Goal: Task Accomplishment & Management: Manage account settings

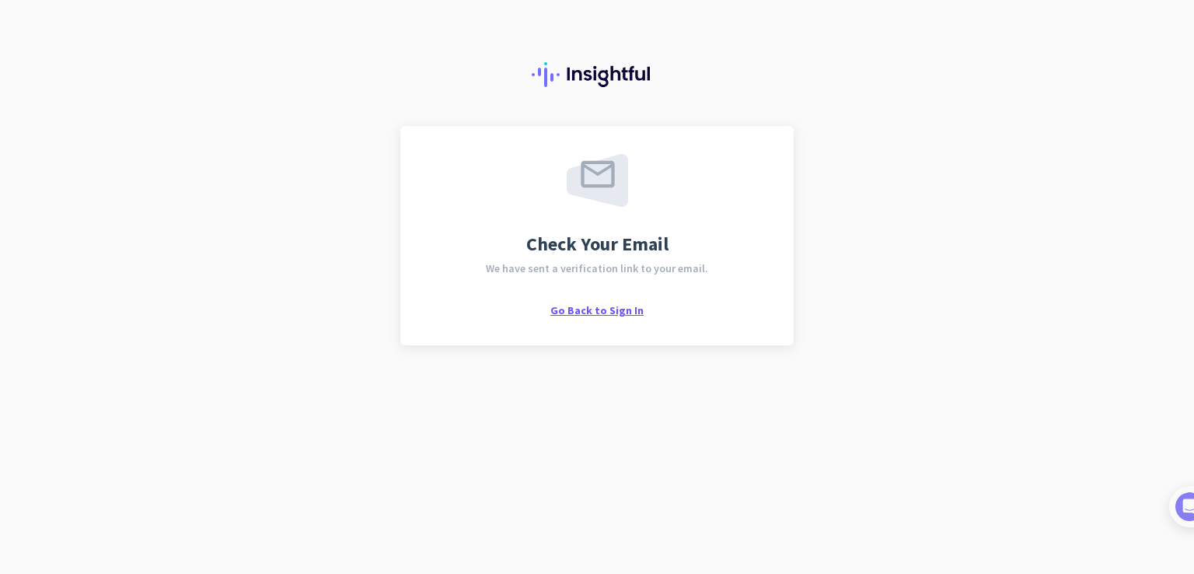
click at [596, 312] on span "Go Back to Sign In" at bounding box center [596, 310] width 93 height 14
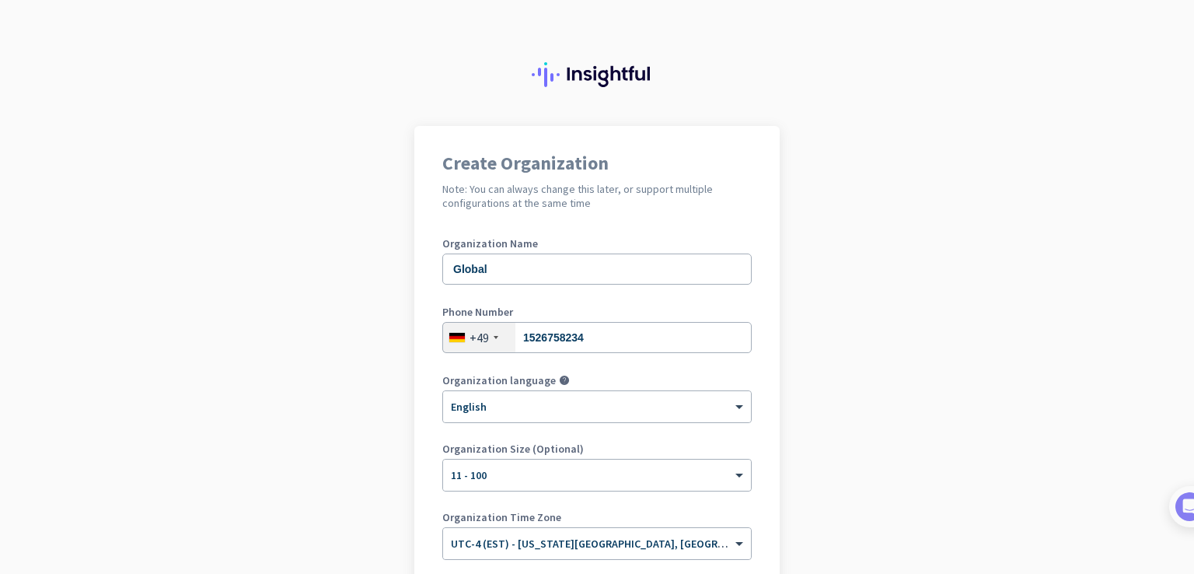
scroll to position [127, 0]
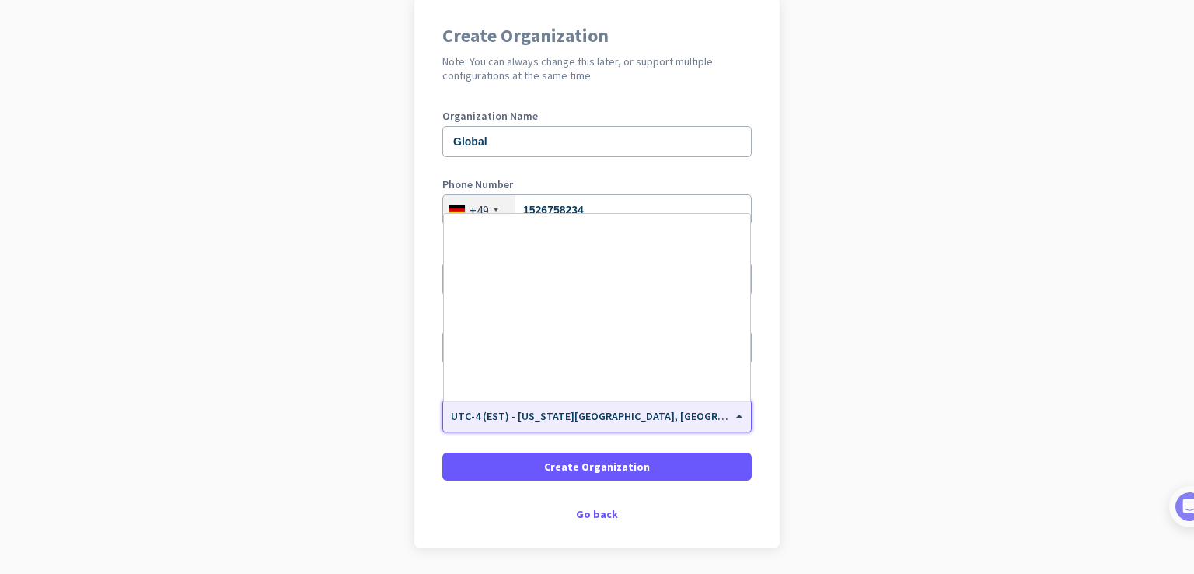
click at [646, 417] on span "UTC-4 (EST) - [US_STATE][GEOGRAPHIC_DATA], [GEOGRAPHIC_DATA], [GEOGRAPHIC_DATA]…" at bounding box center [721, 416] width 541 height 14
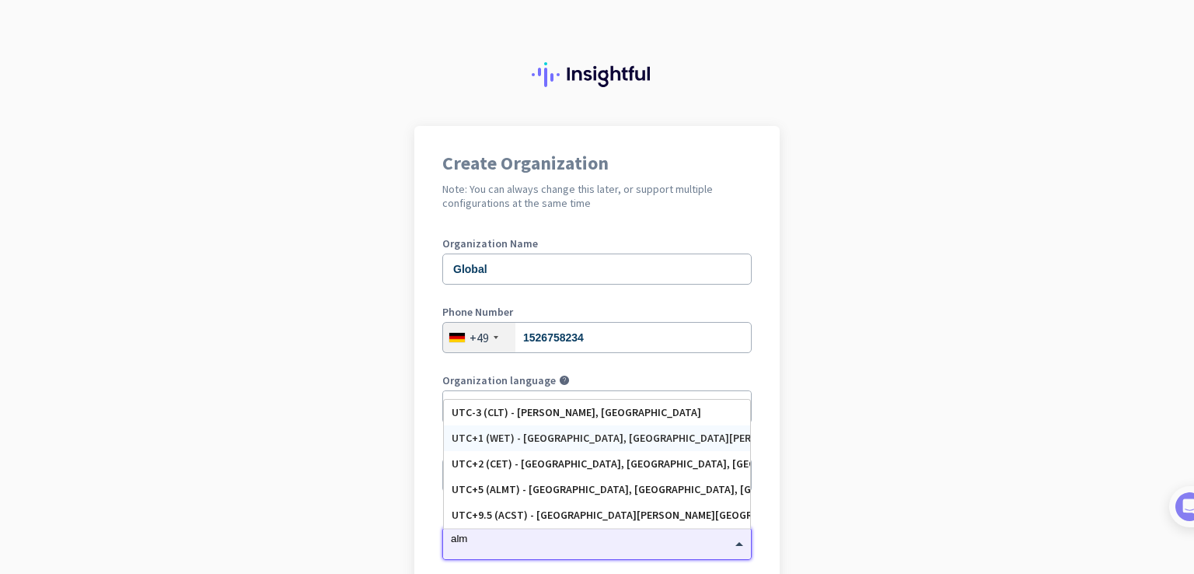
scroll to position [0, 0]
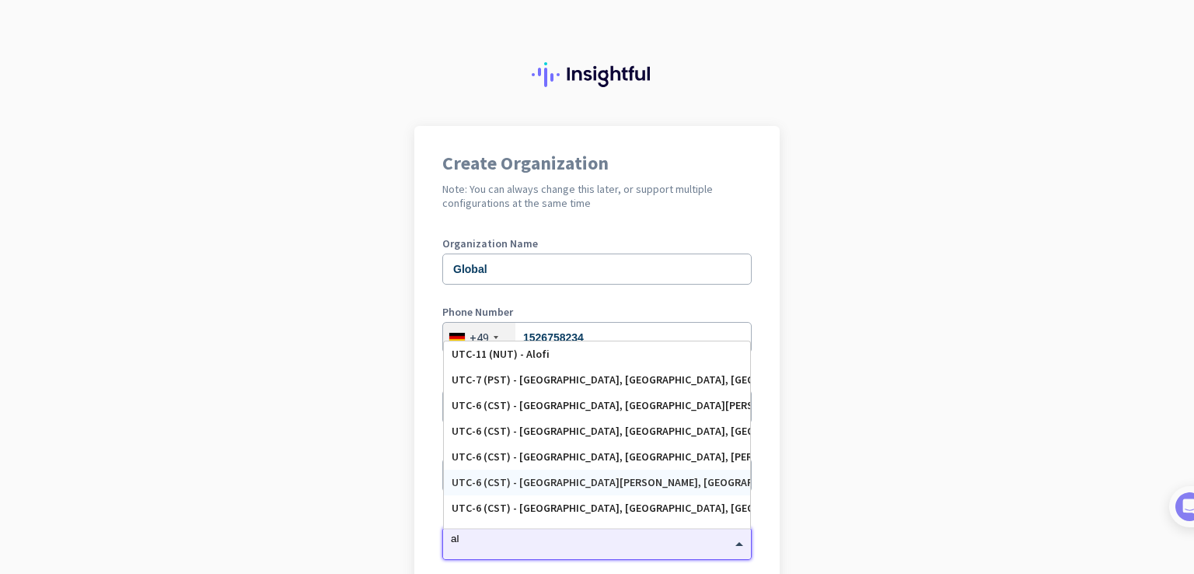
type input "a"
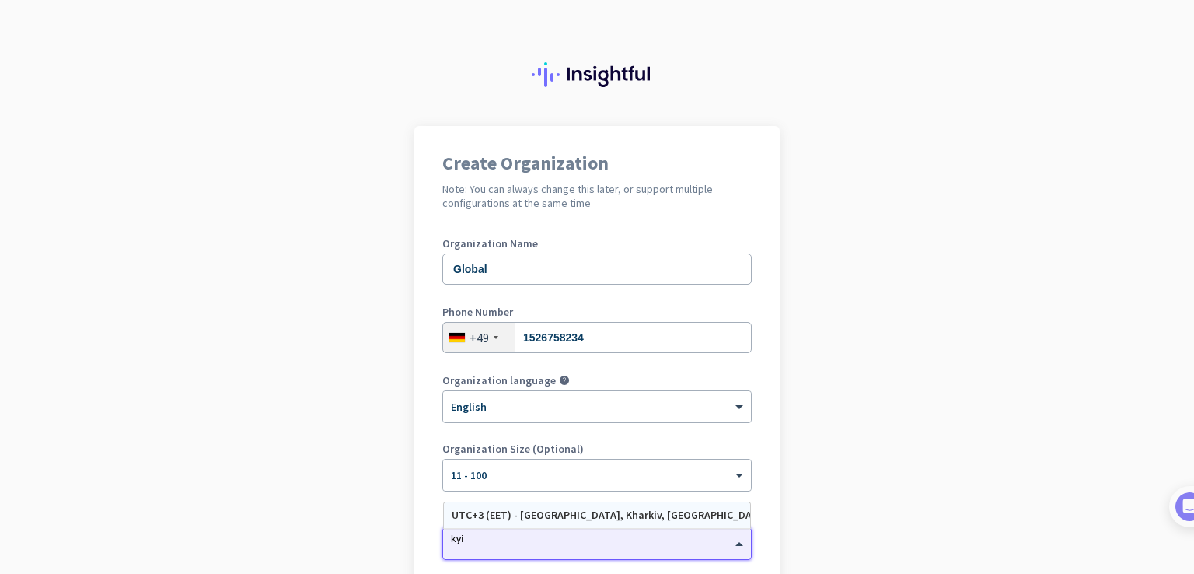
type input "kyiv"
click at [588, 506] on div "UTC+3 (EET) - [GEOGRAPHIC_DATA], Kharkiv, [GEOGRAPHIC_DATA], Dnipro" at bounding box center [597, 515] width 306 height 26
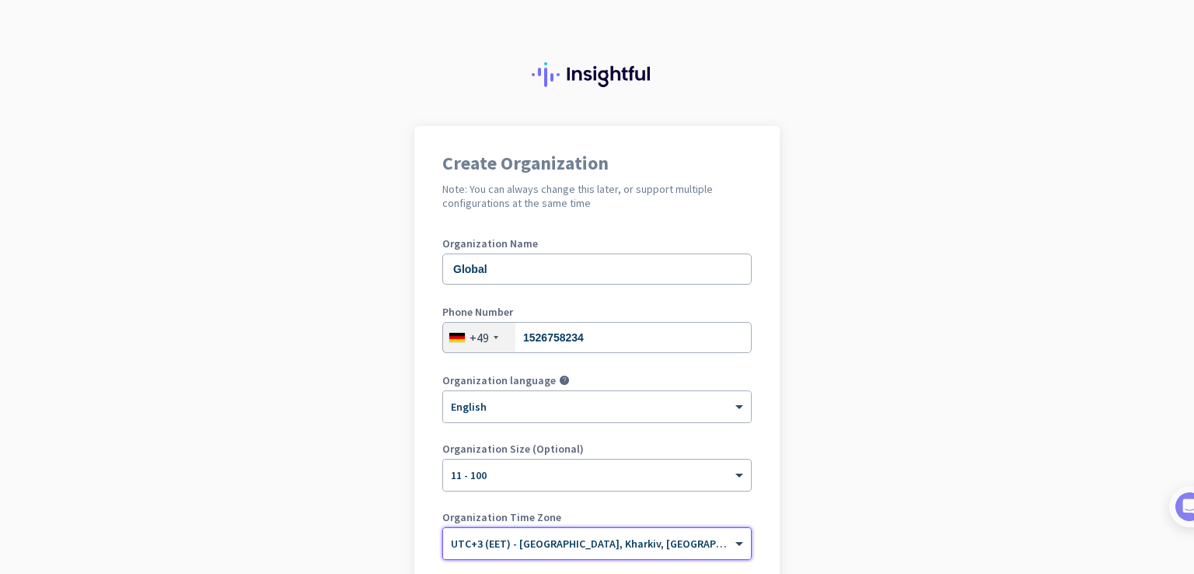
scroll to position [179, 0]
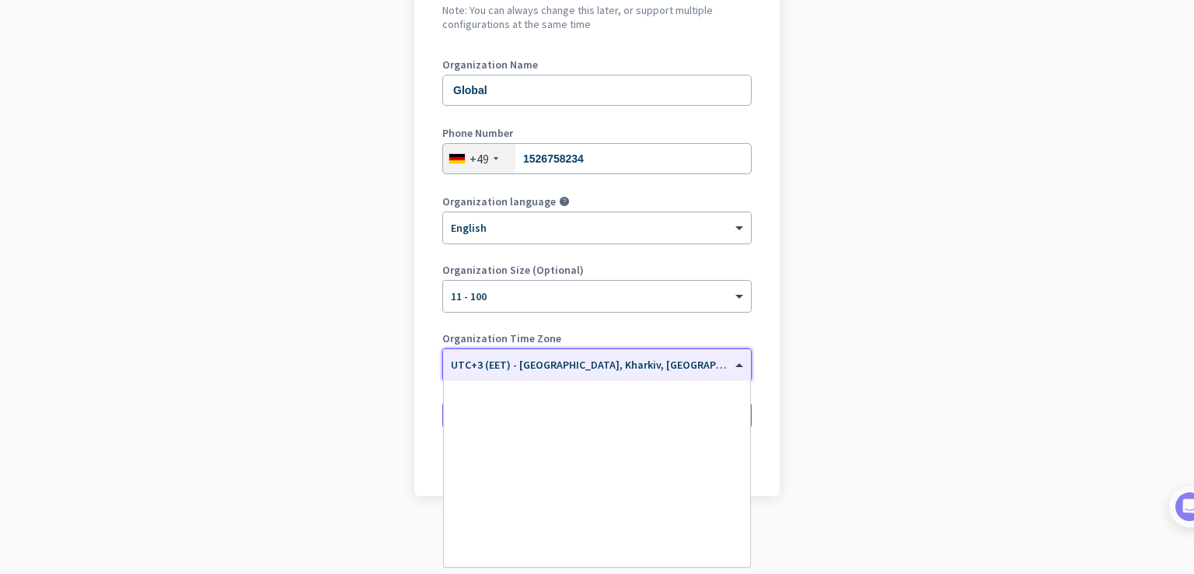
click at [546, 368] on span "UTC+3 (EET) - [GEOGRAPHIC_DATA], Kharkiv, [GEOGRAPHIC_DATA], Dnipro" at bounding box center [628, 365] width 354 height 14
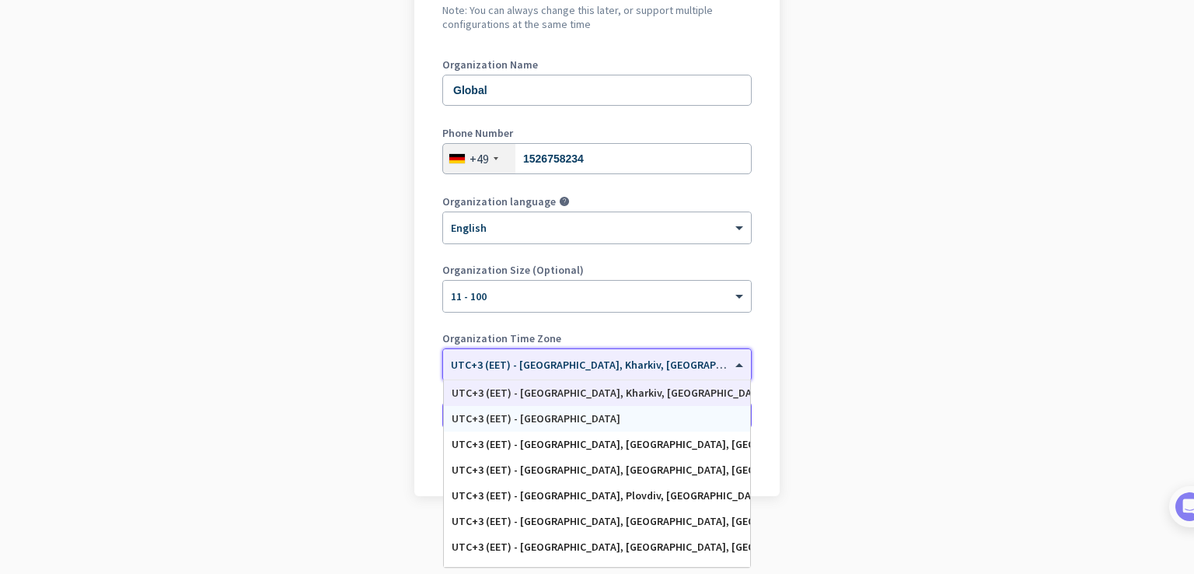
click at [547, 412] on div "UTC+3 (EET) - [GEOGRAPHIC_DATA]" at bounding box center [597, 418] width 291 height 13
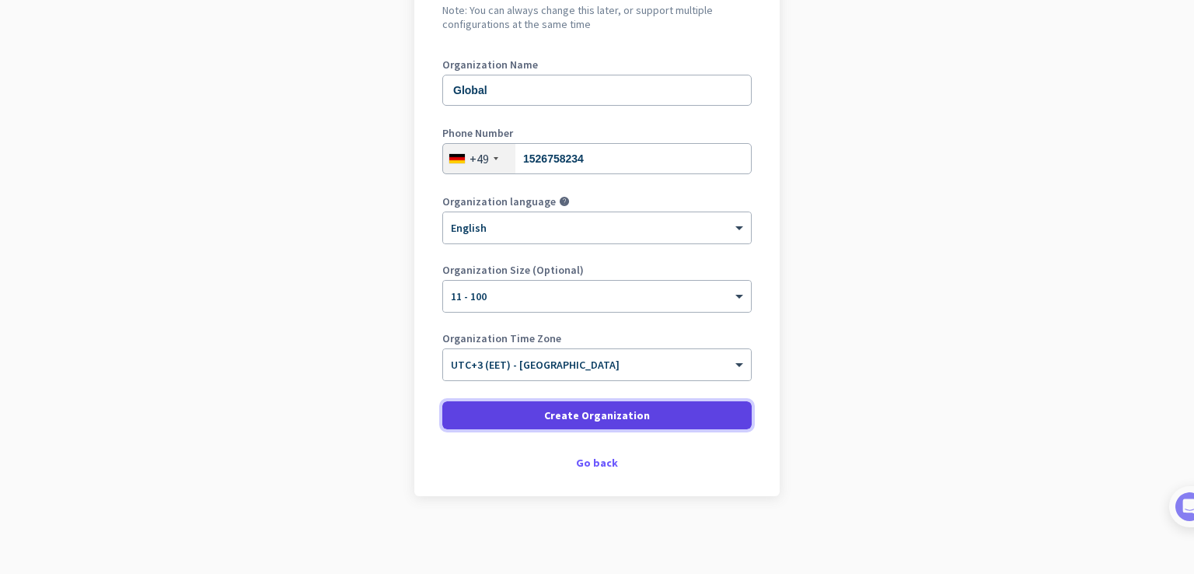
click at [572, 415] on span "Create Organization" at bounding box center [597, 415] width 106 height 16
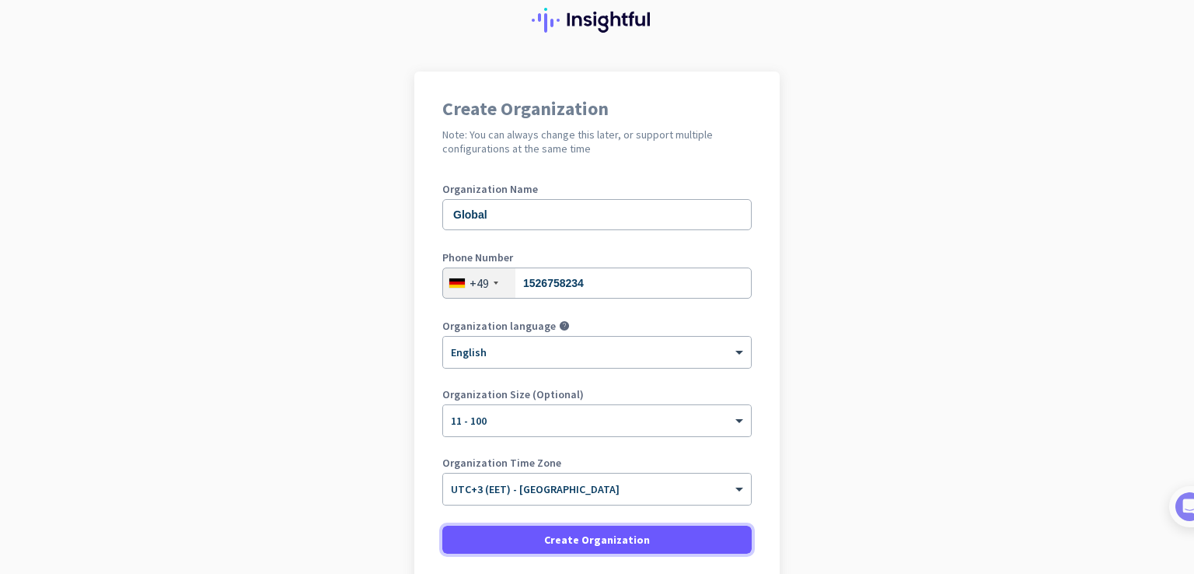
scroll to position [49, 0]
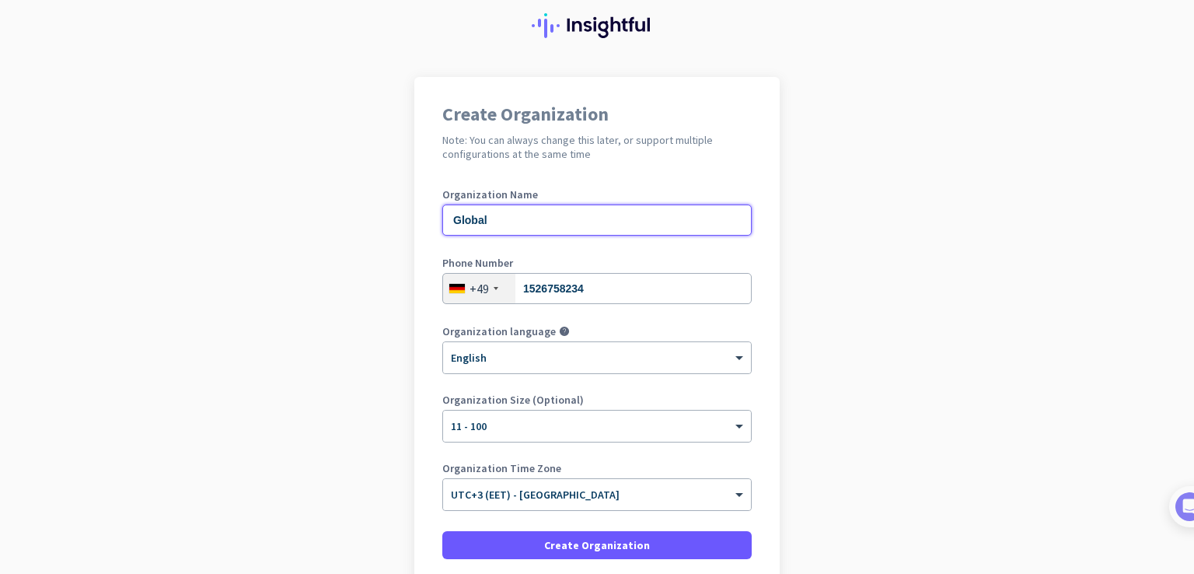
click at [570, 209] on input "Global" at bounding box center [596, 219] width 309 height 31
type input "Global"
click at [589, 277] on input "1526758234" at bounding box center [596, 288] width 309 height 31
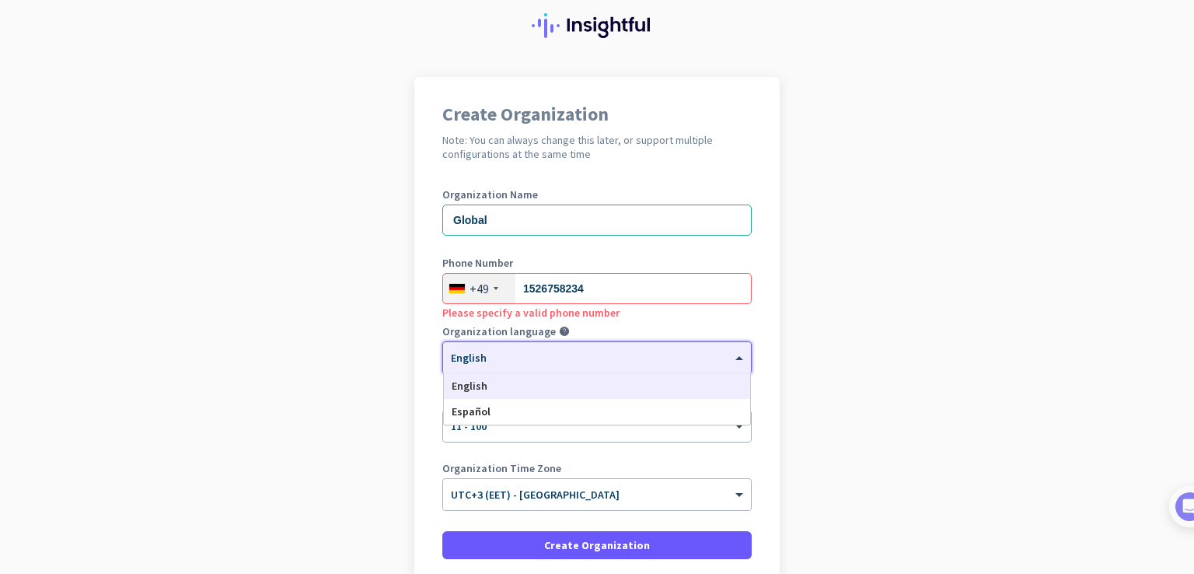
click at [605, 369] on div "× English" at bounding box center [597, 357] width 308 height 31
click at [519, 380] on div "English" at bounding box center [597, 386] width 306 height 26
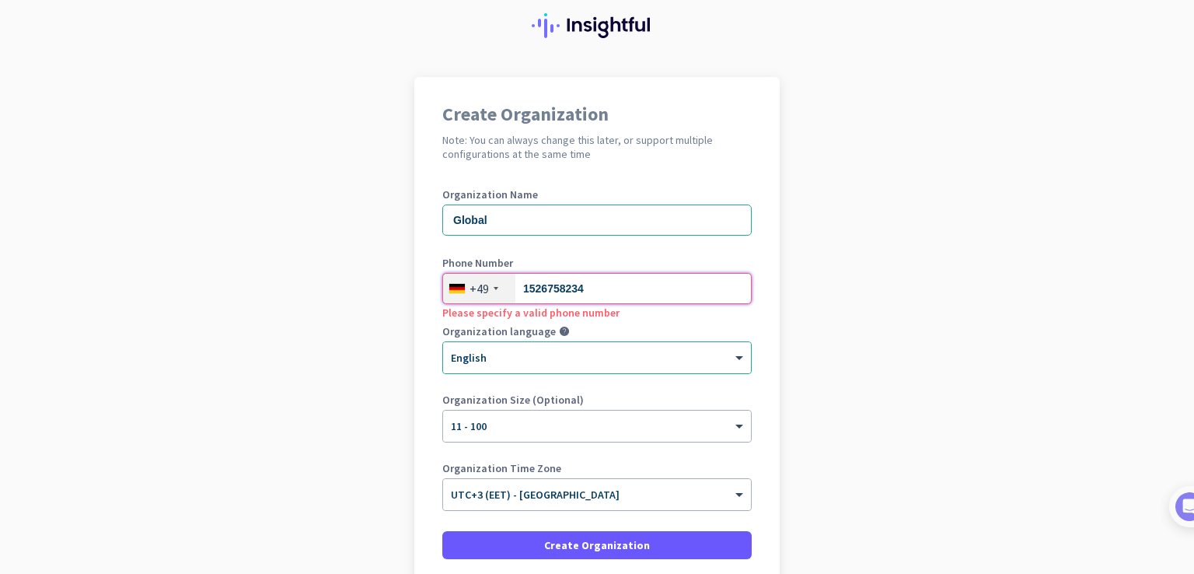
click at [610, 295] on input "1526758234" at bounding box center [596, 288] width 309 height 31
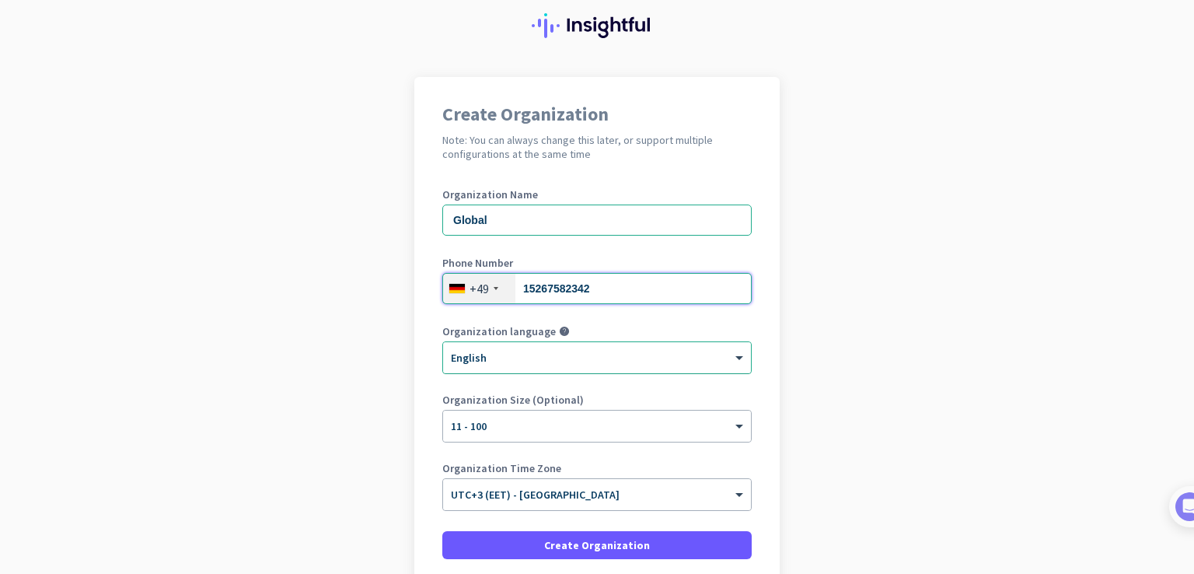
type input "15267582342"
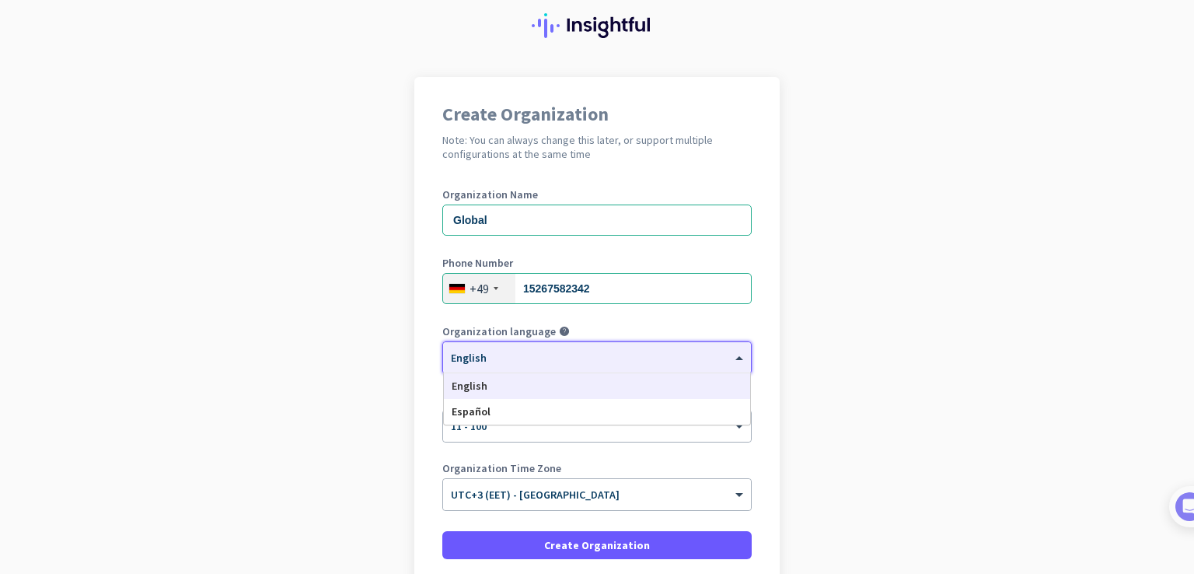
click at [635, 353] on div at bounding box center [597, 352] width 308 height 13
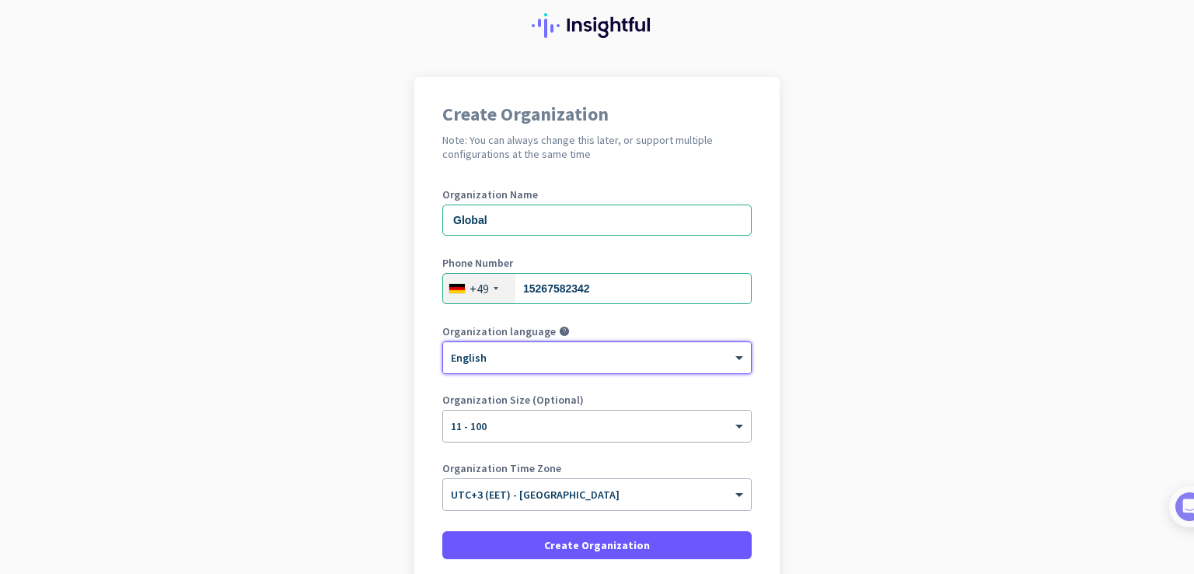
click at [589, 359] on div "× English" at bounding box center [587, 357] width 288 height 13
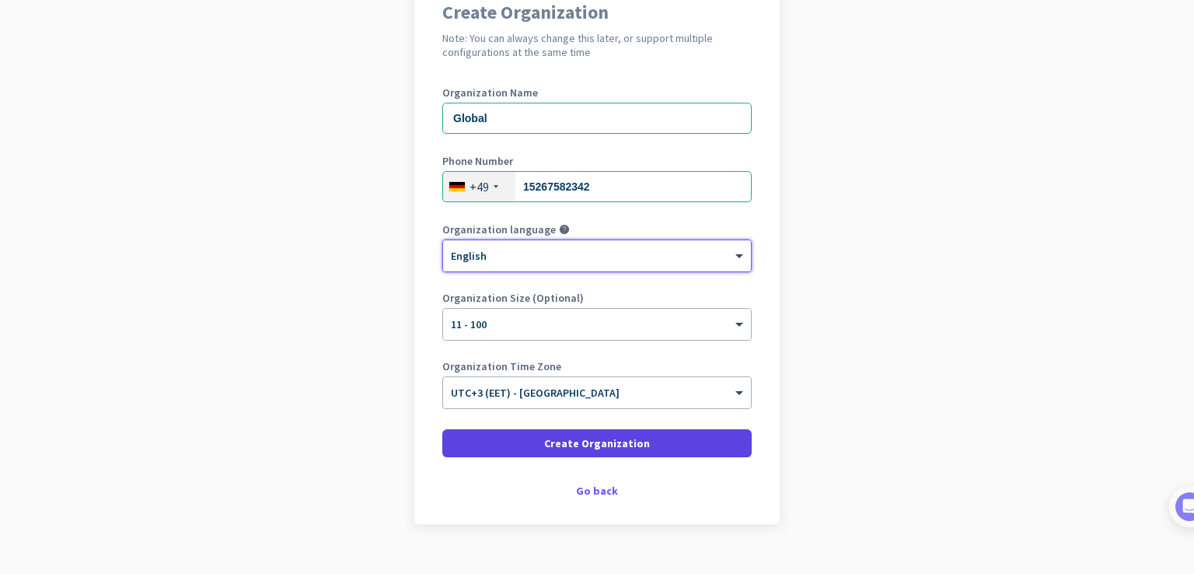
scroll to position [179, 0]
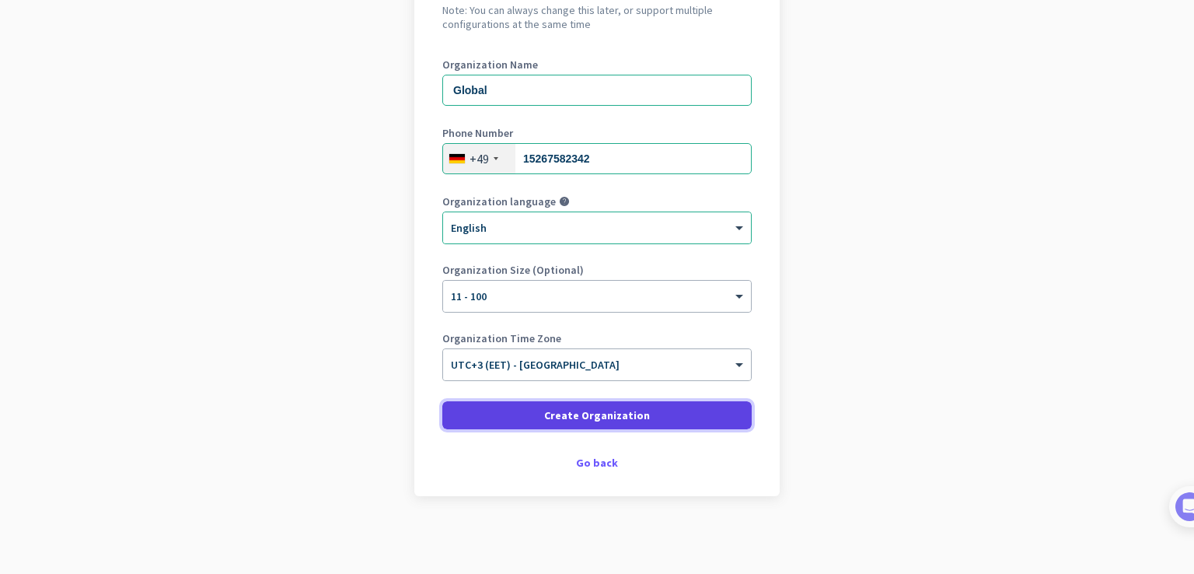
click at [590, 406] on span at bounding box center [596, 414] width 309 height 37
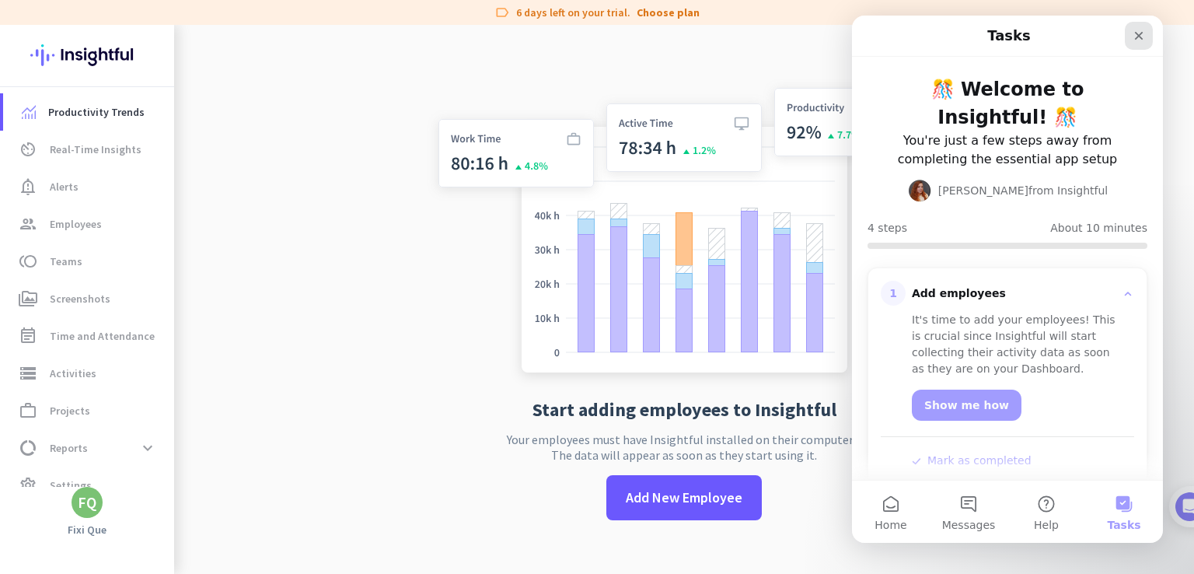
click at [1139, 41] on icon "Close" at bounding box center [1138, 36] width 12 height 12
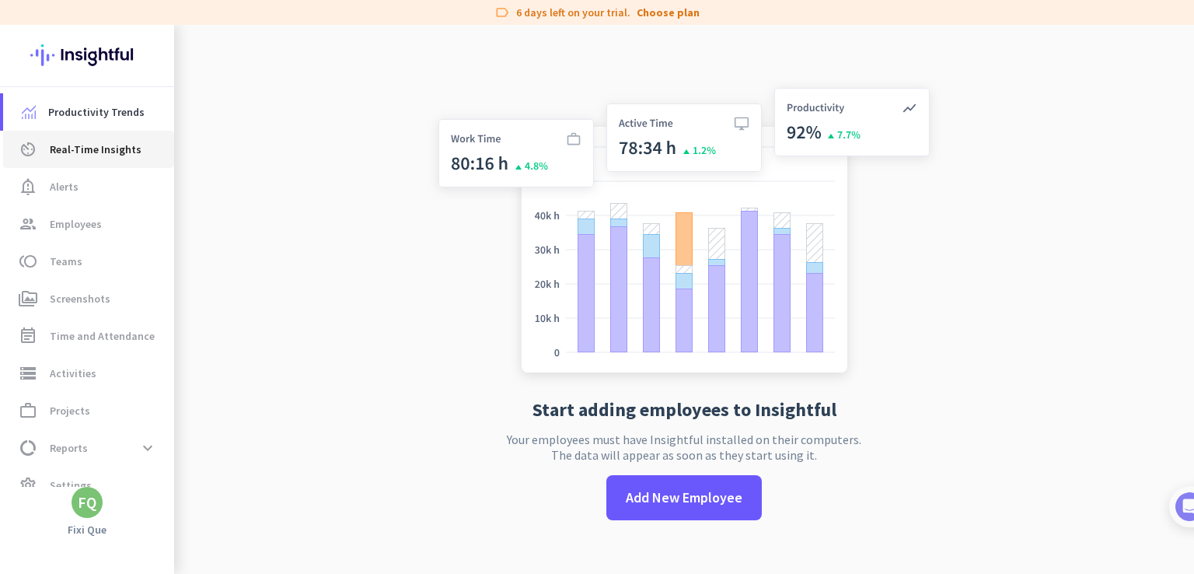
click at [78, 141] on span "Real-Time Insights" at bounding box center [96, 149] width 92 height 19
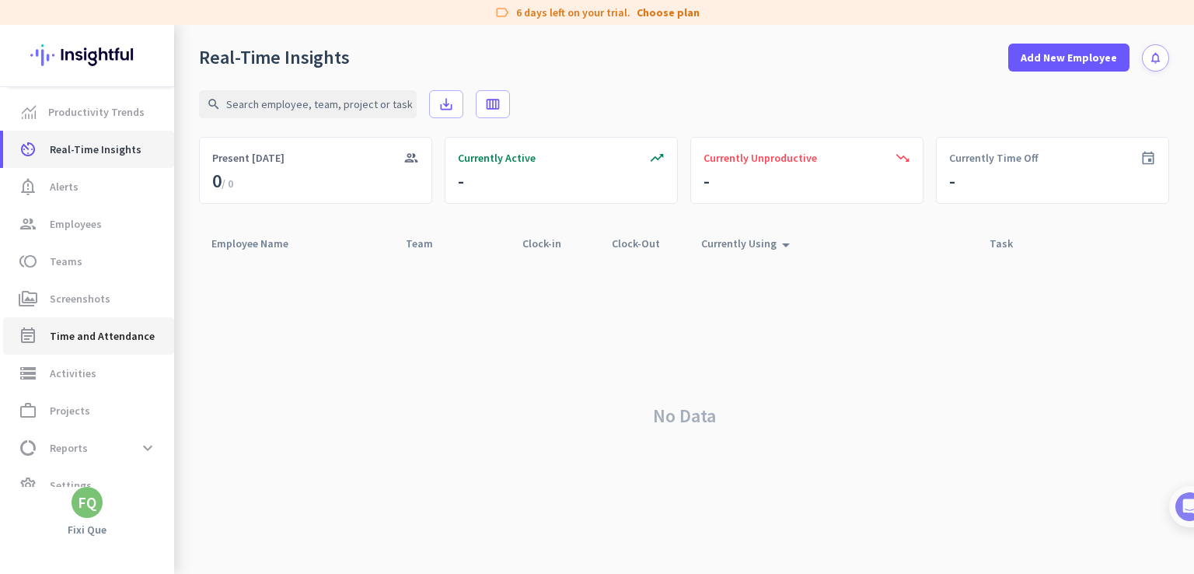
scroll to position [23, 0]
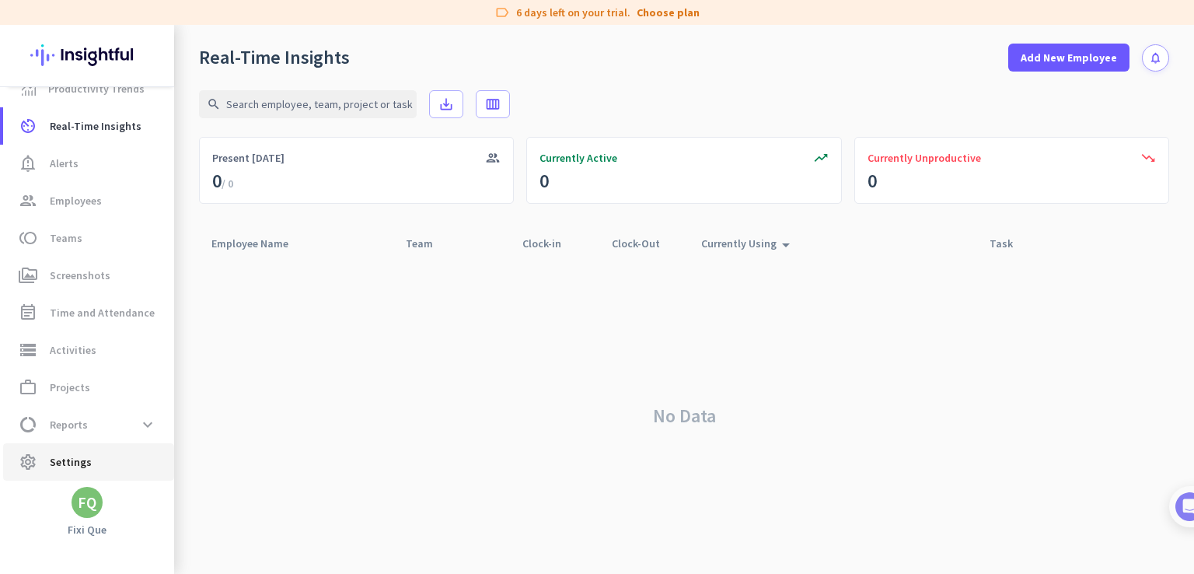
click at [72, 456] on span "Settings" at bounding box center [71, 461] width 42 height 19
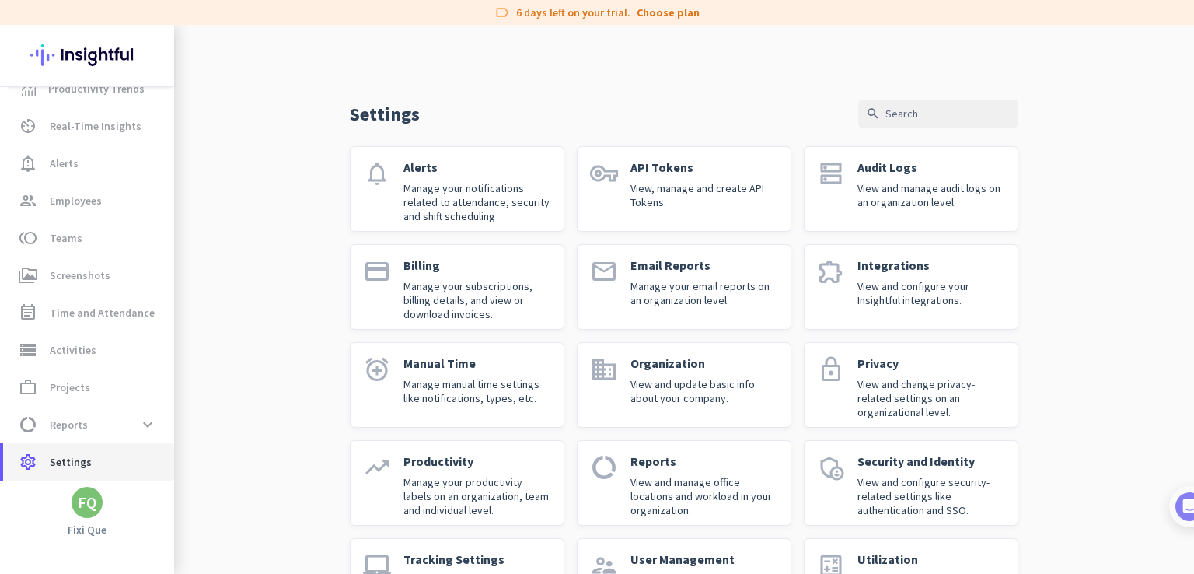
click at [68, 477] on link "settings Settings" at bounding box center [88, 461] width 171 height 37
click at [89, 466] on span "settings Settings" at bounding box center [89, 461] width 146 height 19
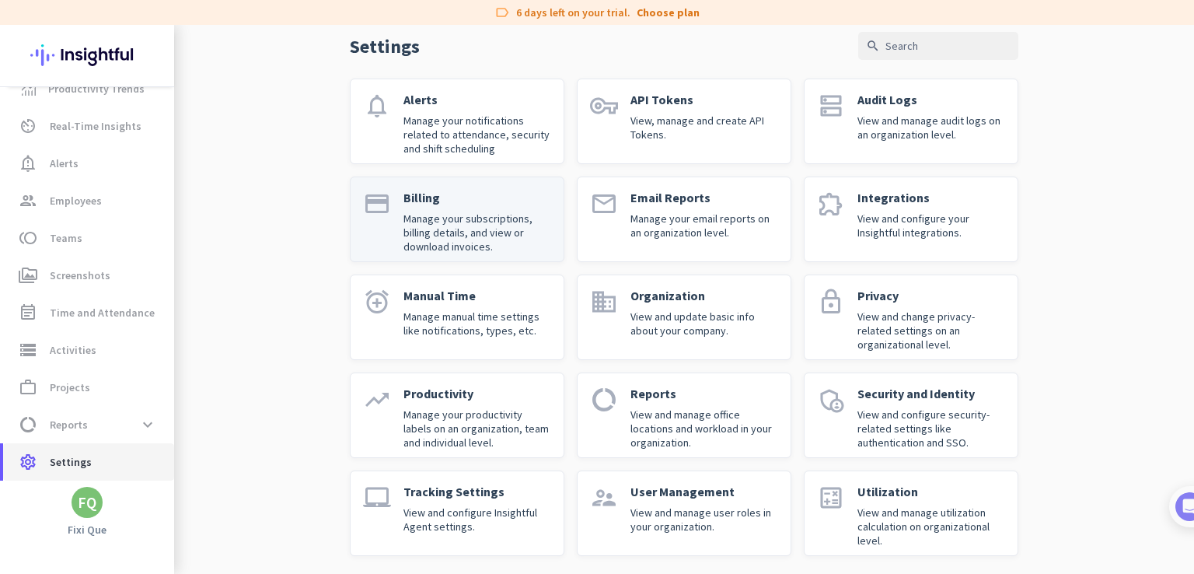
scroll to position [75, 0]
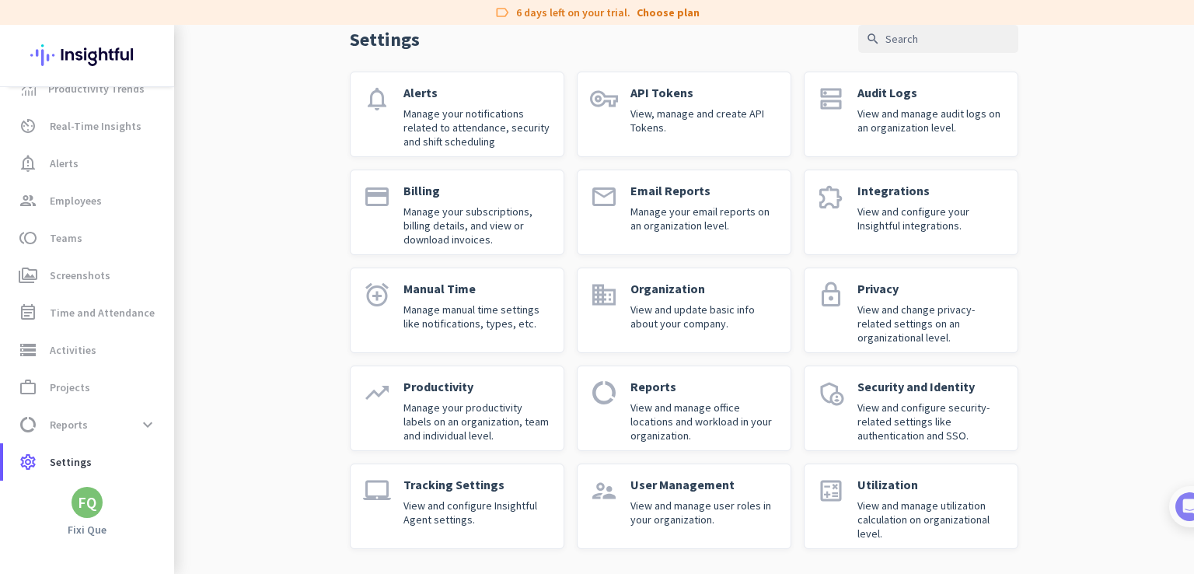
click at [876, 319] on p "View and change privacy-related settings on an organizational level." at bounding box center [931, 323] width 148 height 42
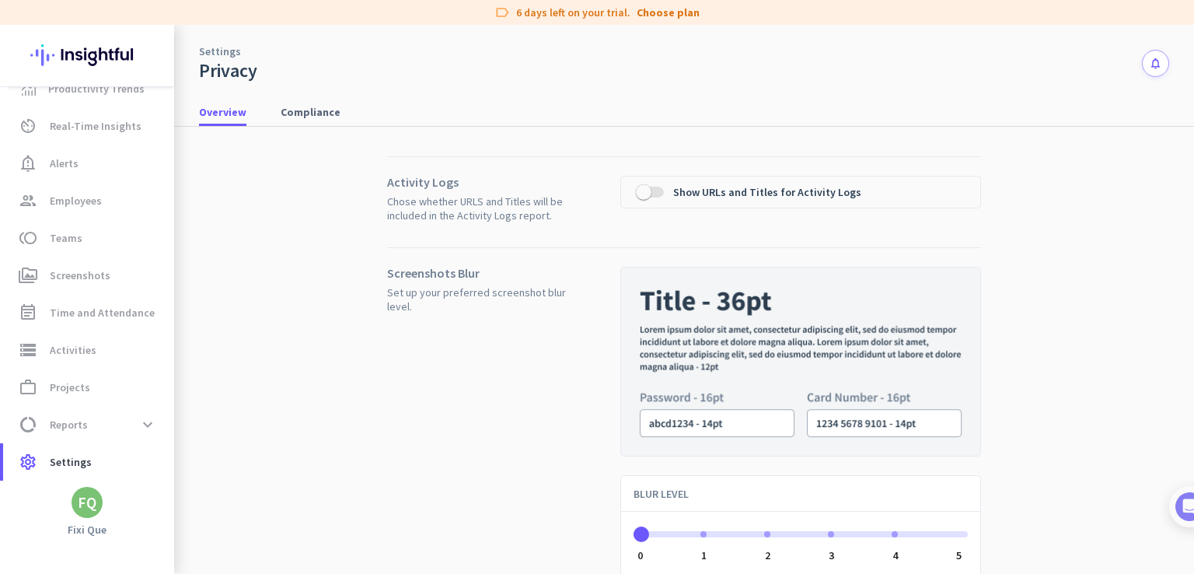
scroll to position [156, 0]
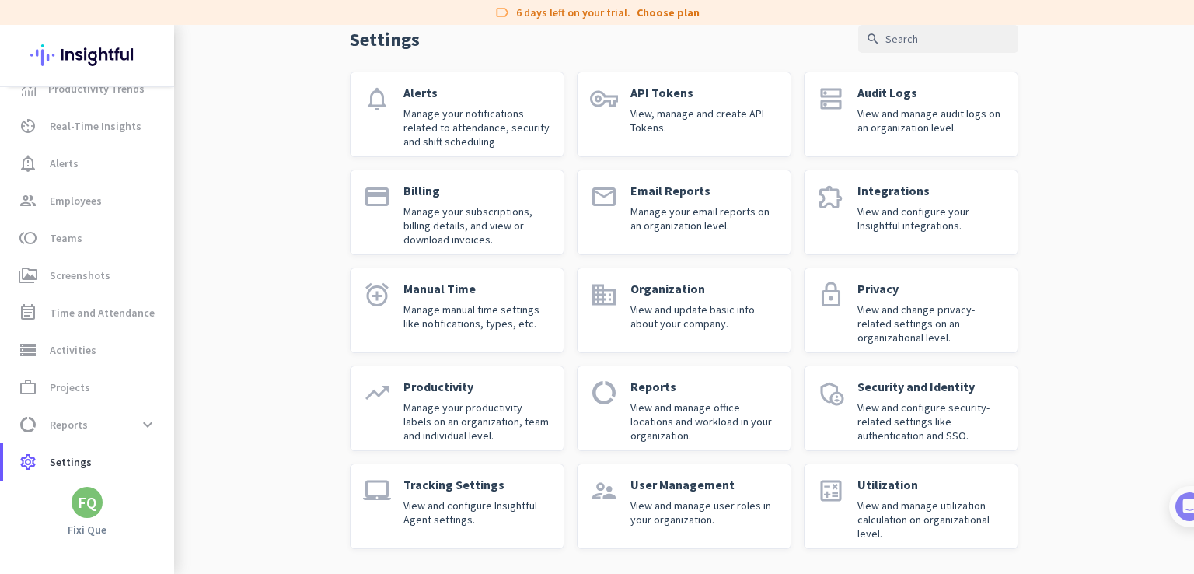
scroll to position [75, 0]
click at [93, 504] on div "FQ" at bounding box center [87, 502] width 19 height 16
click at [180, 383] on span "Personal Settings" at bounding box center [170, 389] width 94 height 14
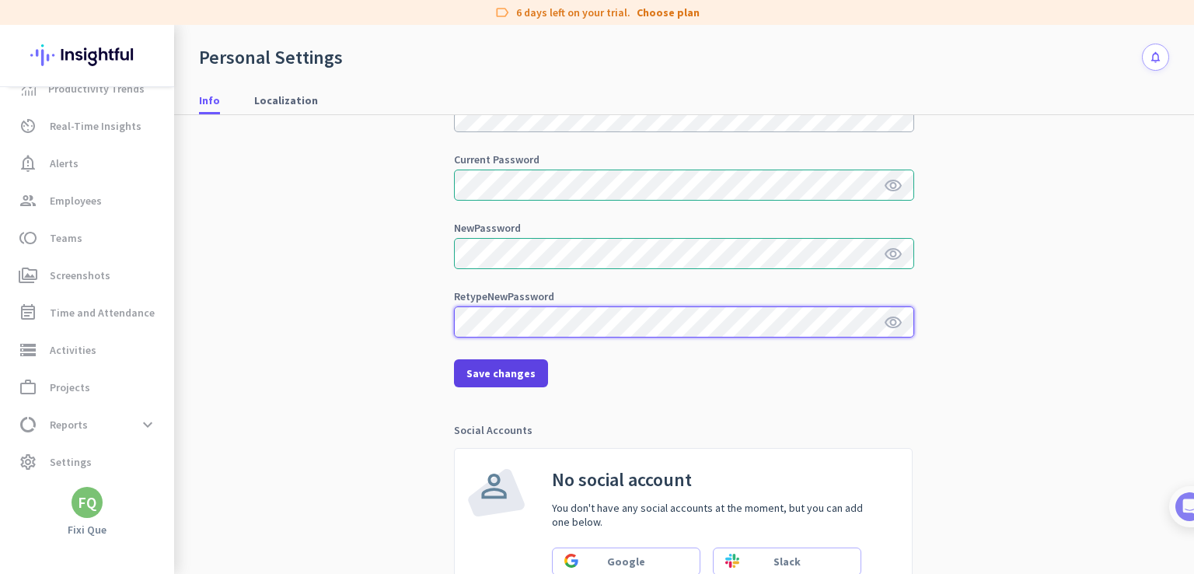
scroll to position [174, 0]
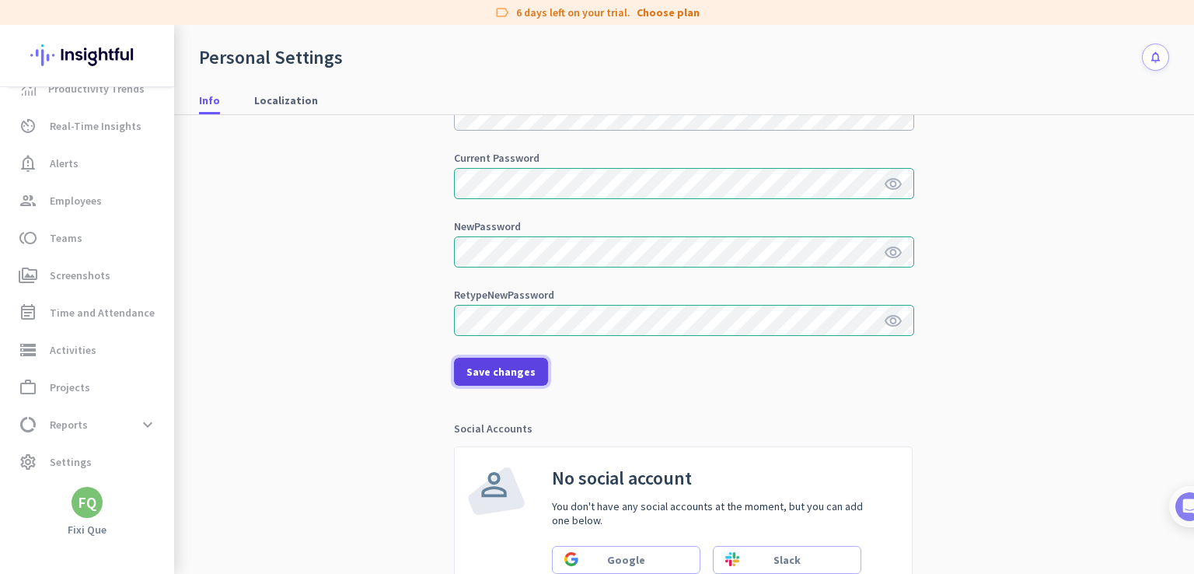
click at [504, 364] on span "Save changes" at bounding box center [500, 372] width 69 height 16
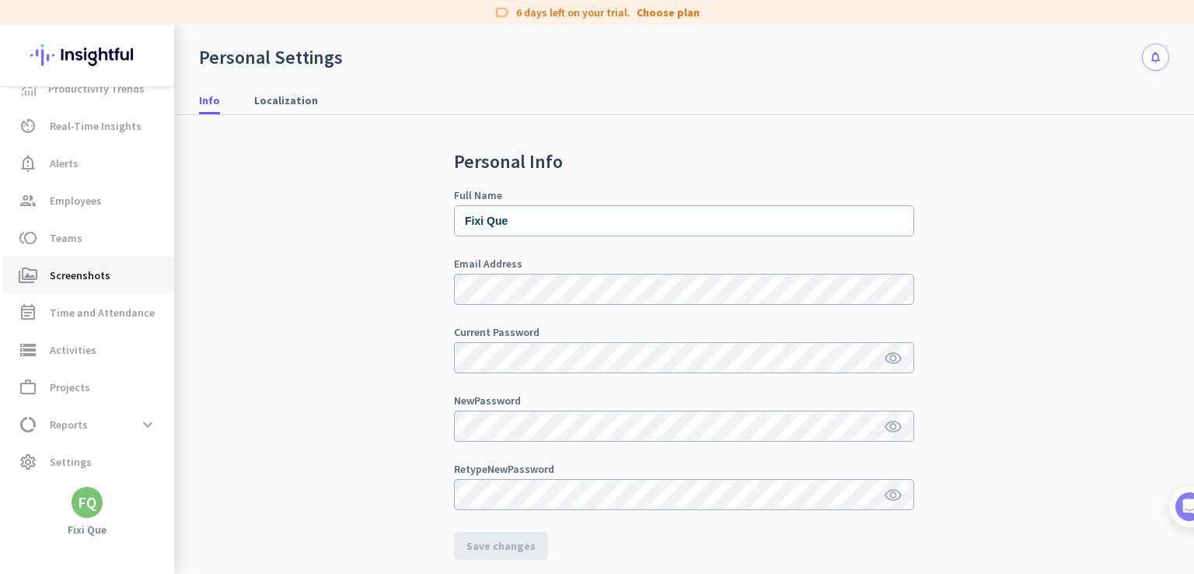
click at [103, 274] on span "Screenshots" at bounding box center [80, 275] width 61 height 19
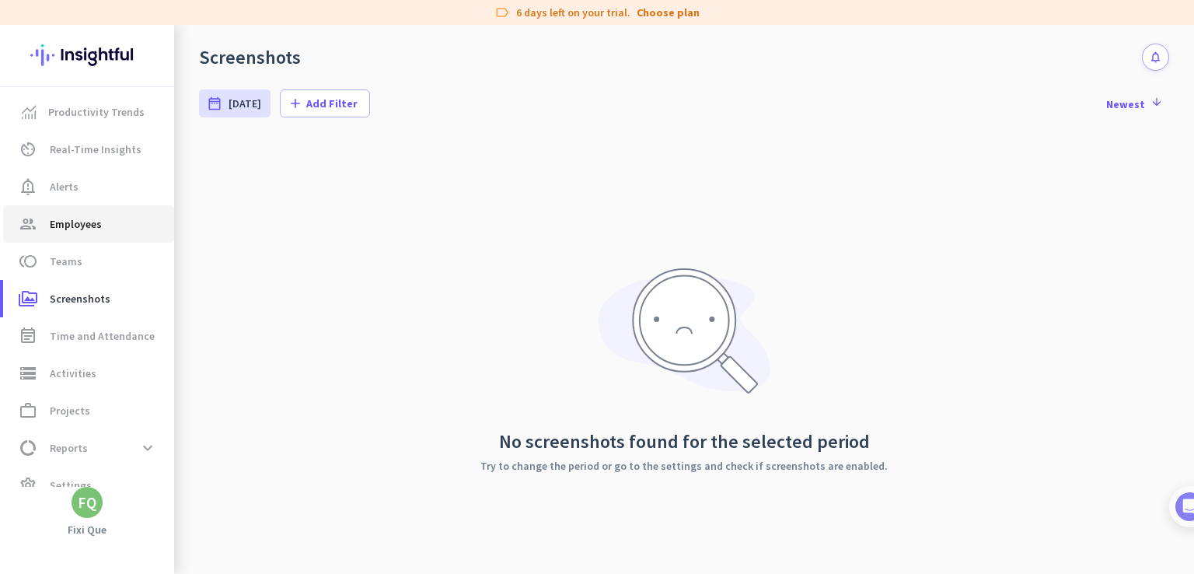
click at [80, 230] on span "Employees" at bounding box center [76, 224] width 52 height 19
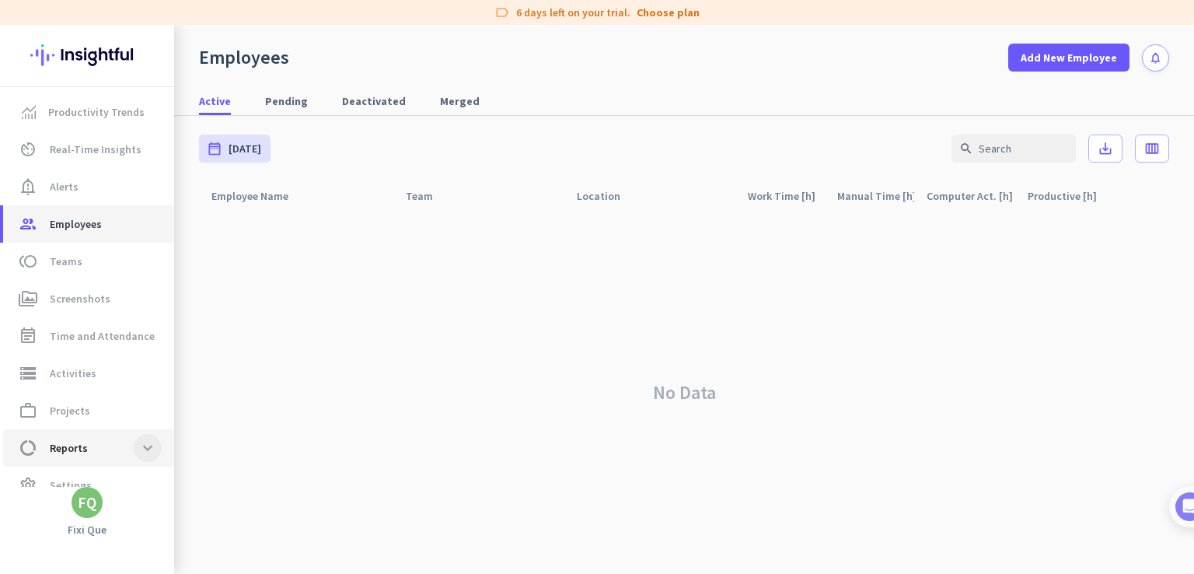
scroll to position [23, 0]
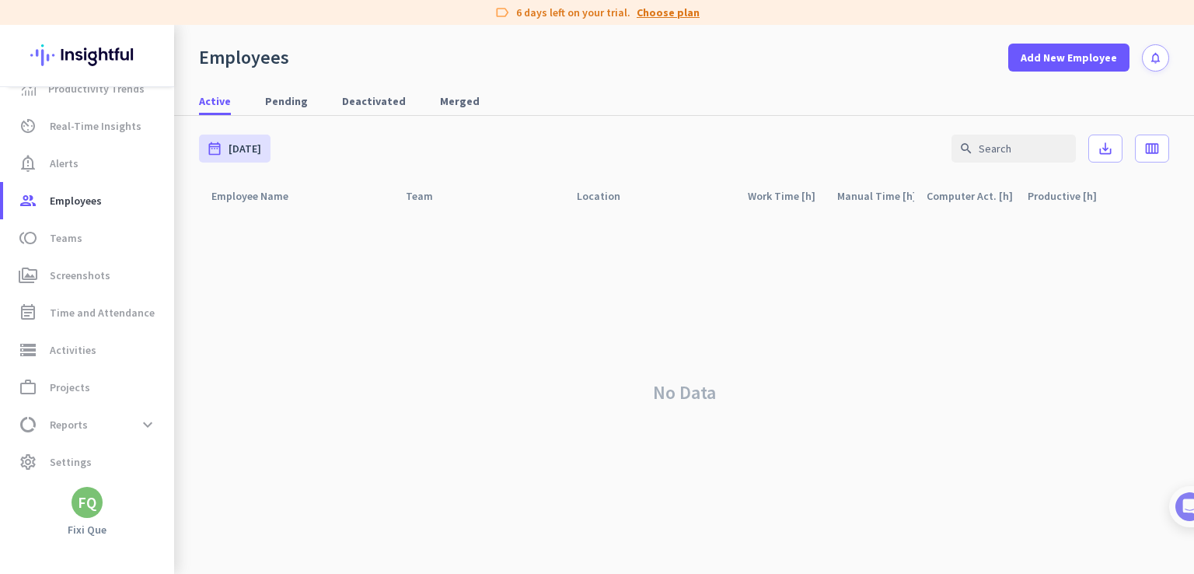
click at [672, 9] on link "Choose plan" at bounding box center [668, 13] width 63 height 16
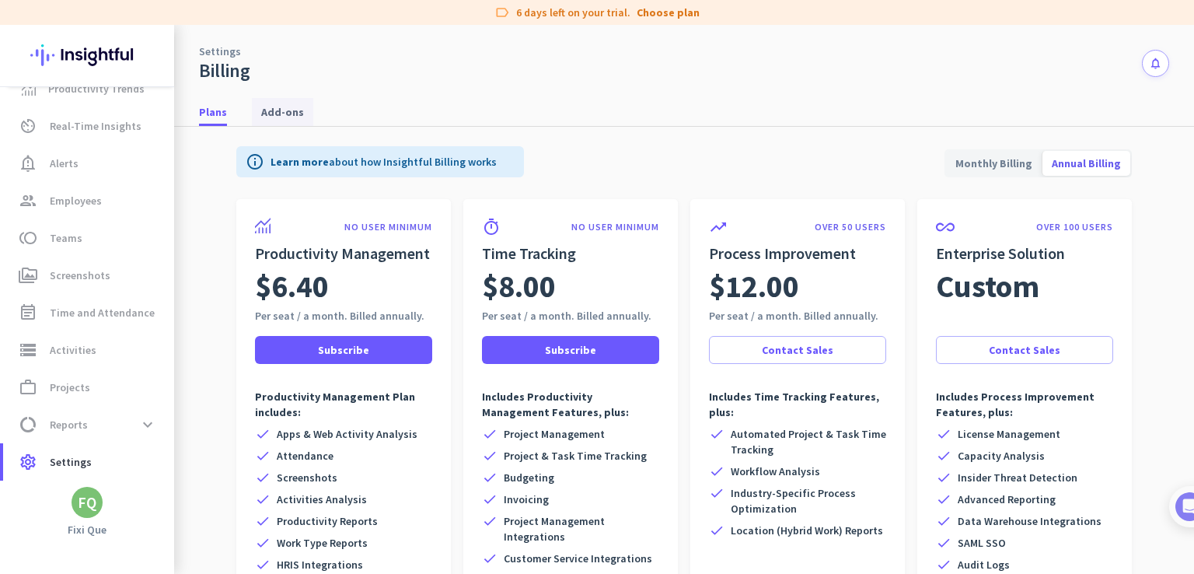
click at [266, 106] on span "Add-ons" at bounding box center [282, 112] width 43 height 16
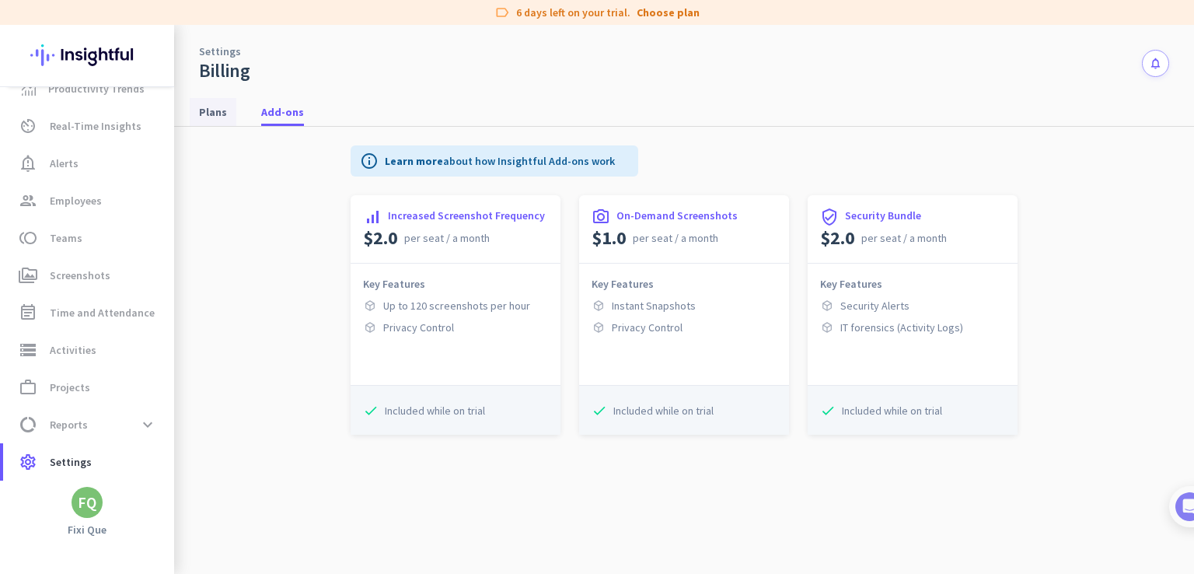
click at [230, 110] on link "Plans" at bounding box center [213, 112] width 47 height 28
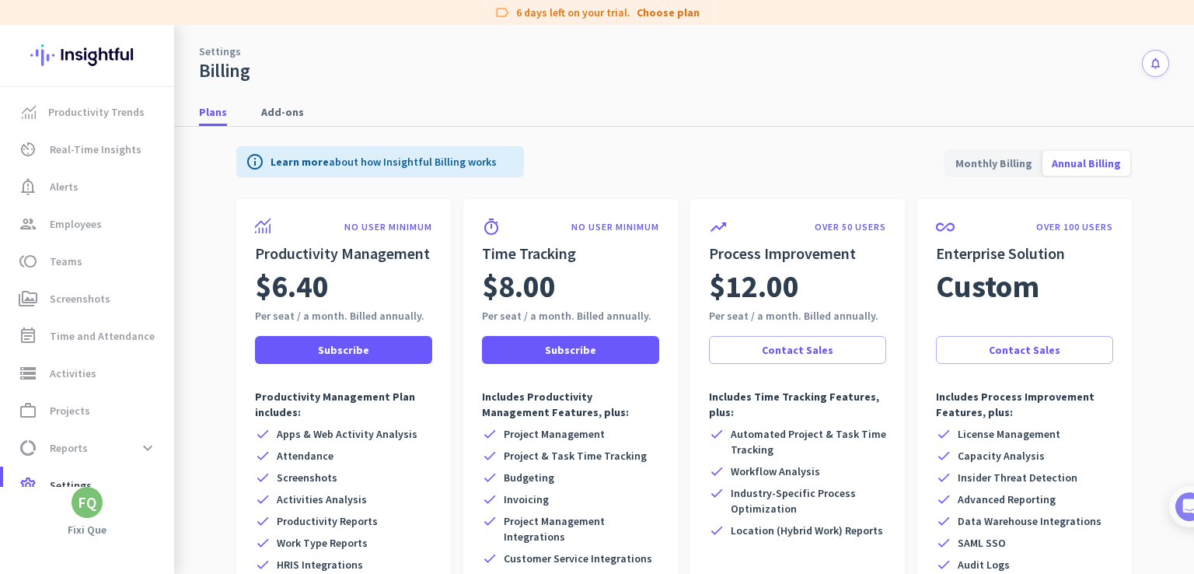
click at [99, 507] on div "FQ" at bounding box center [87, 502] width 31 height 31
click at [169, 444] on span "Help" at bounding box center [170, 445] width 94 height 14
click at [112, 109] on span "Productivity Trends" at bounding box center [96, 112] width 96 height 19
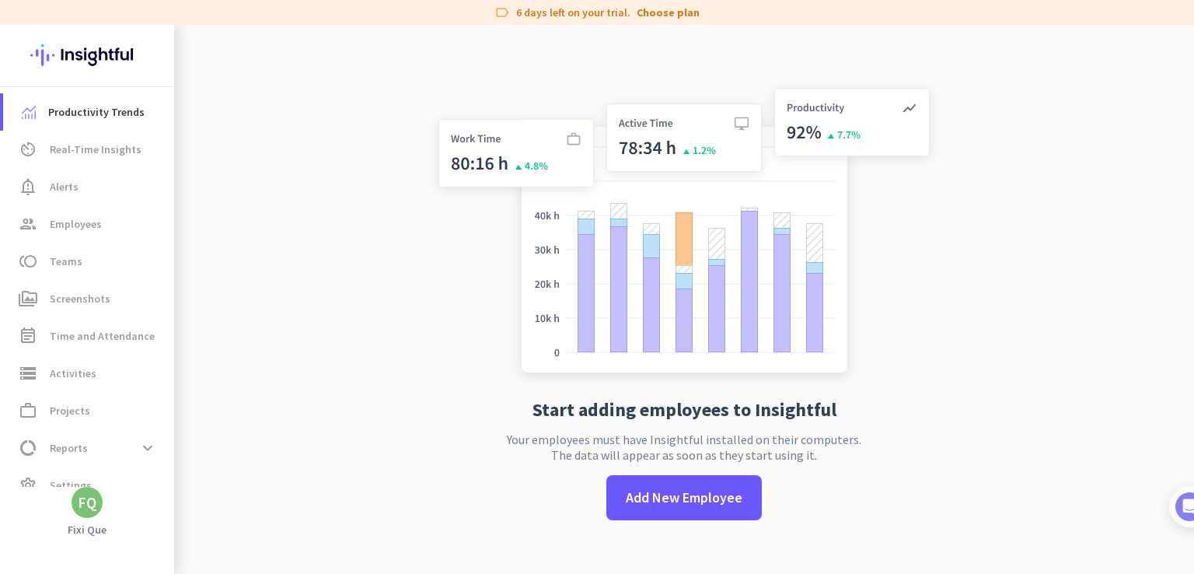
click at [89, 46] on img at bounding box center [86, 55] width 113 height 61
click at [672, 497] on span "Add New Employee" at bounding box center [684, 497] width 117 height 20
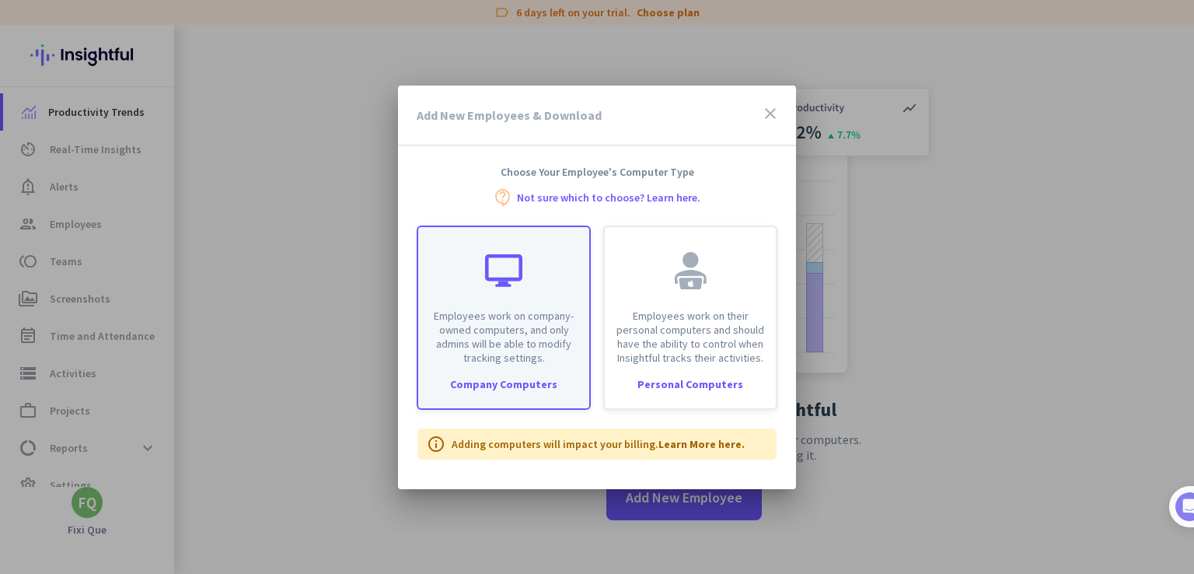
click at [529, 354] on p "Employees work on company-owned computers, and only admins will be able to modi…" at bounding box center [503, 337] width 152 height 56
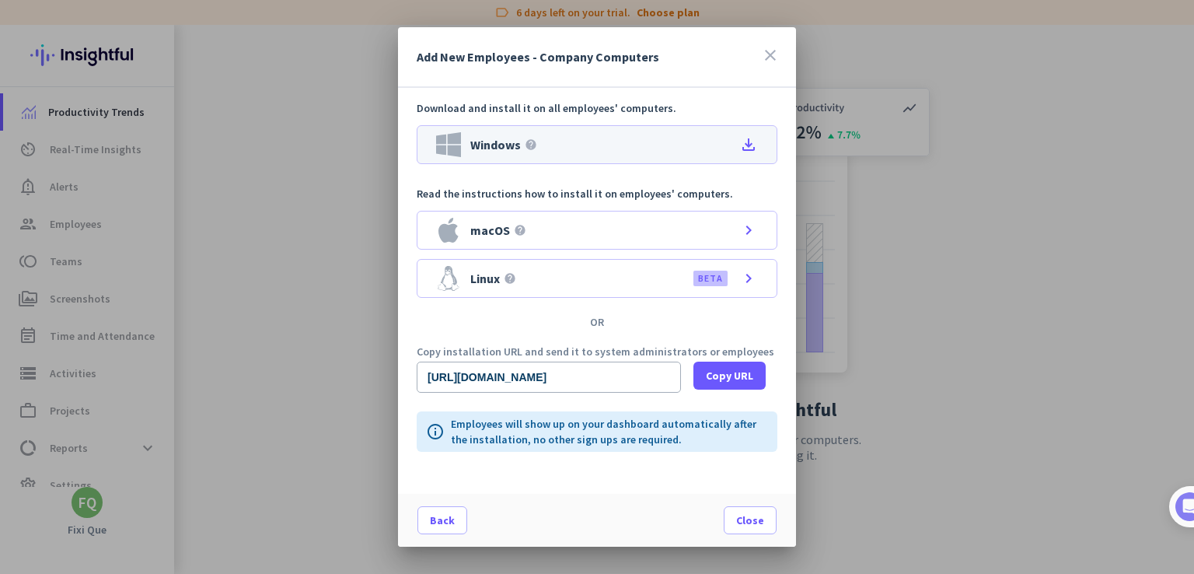
click at [752, 141] on icon "file_download" at bounding box center [748, 144] width 19 height 19
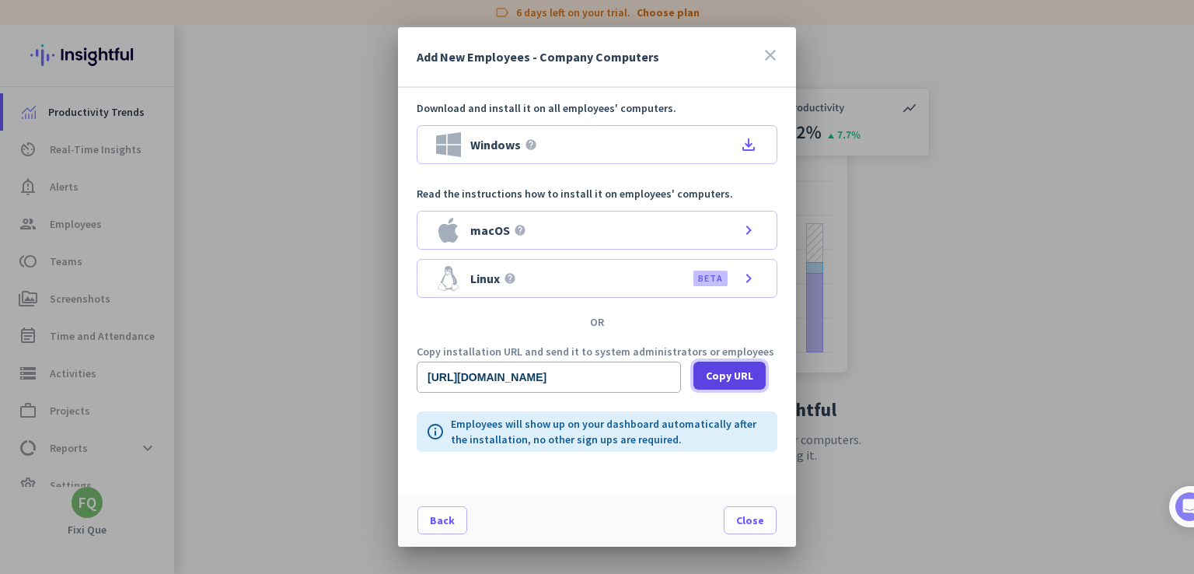
click at [715, 378] on span "Copy URL" at bounding box center [729, 376] width 47 height 16
click at [768, 55] on icon "close" at bounding box center [770, 55] width 19 height 19
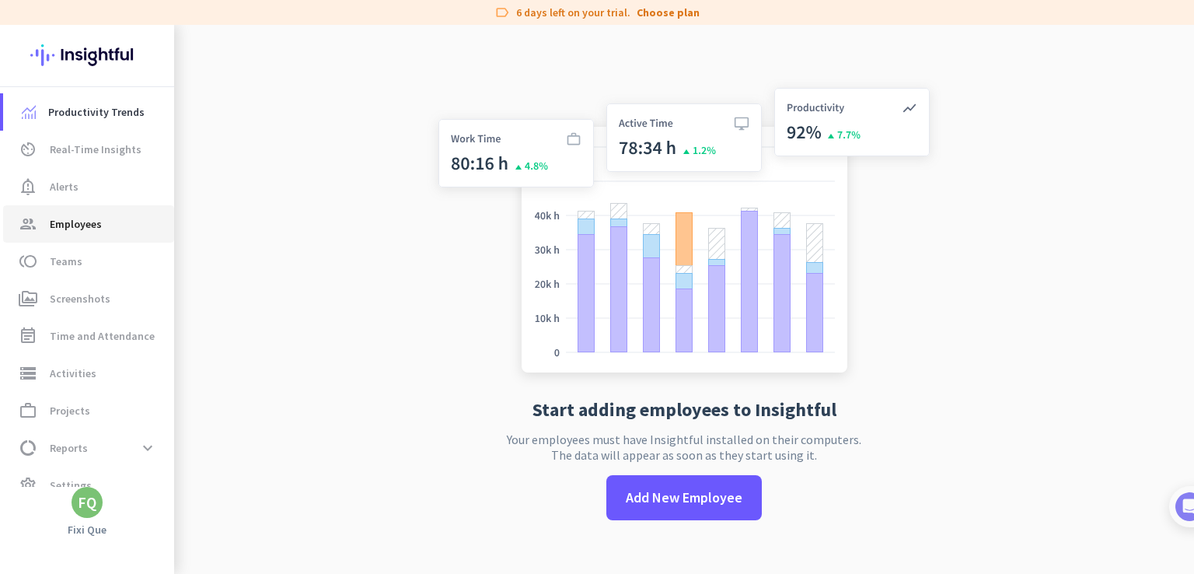
click at [75, 219] on span "Employees" at bounding box center [76, 224] width 52 height 19
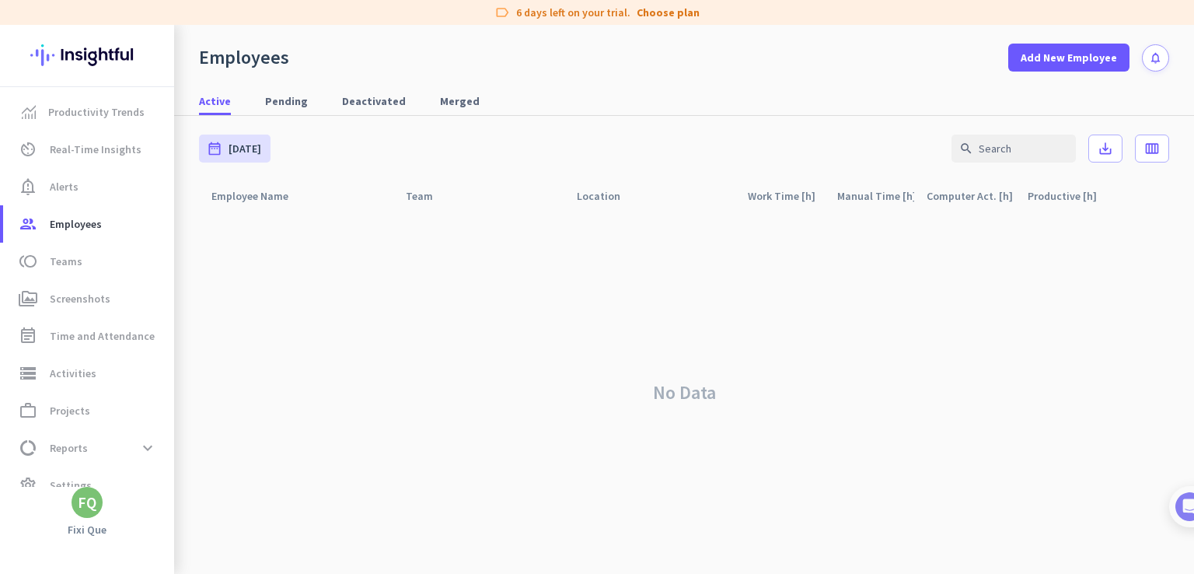
click at [358, 320] on div "No Data" at bounding box center [684, 392] width 970 height 363
click at [96, 227] on span "Employees" at bounding box center [76, 224] width 52 height 19
click at [97, 203] on link "notification_important Alerts" at bounding box center [88, 186] width 171 height 37
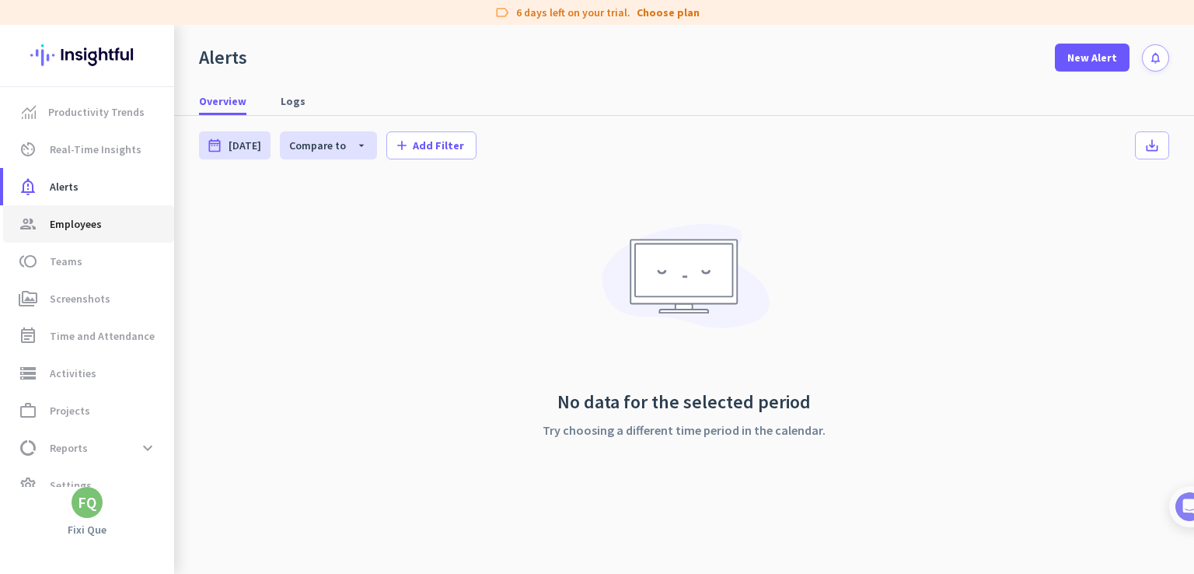
click at [95, 225] on span "Employees" at bounding box center [76, 224] width 52 height 19
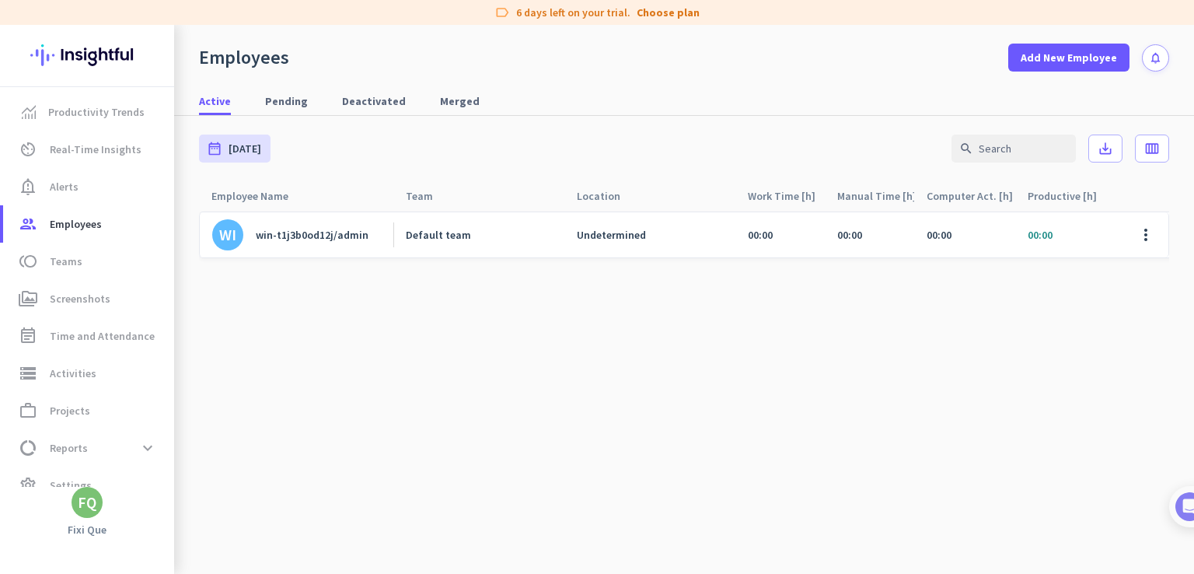
click at [335, 233] on div "win-t1j3b0od12j/admin" at bounding box center [312, 235] width 113 height 14
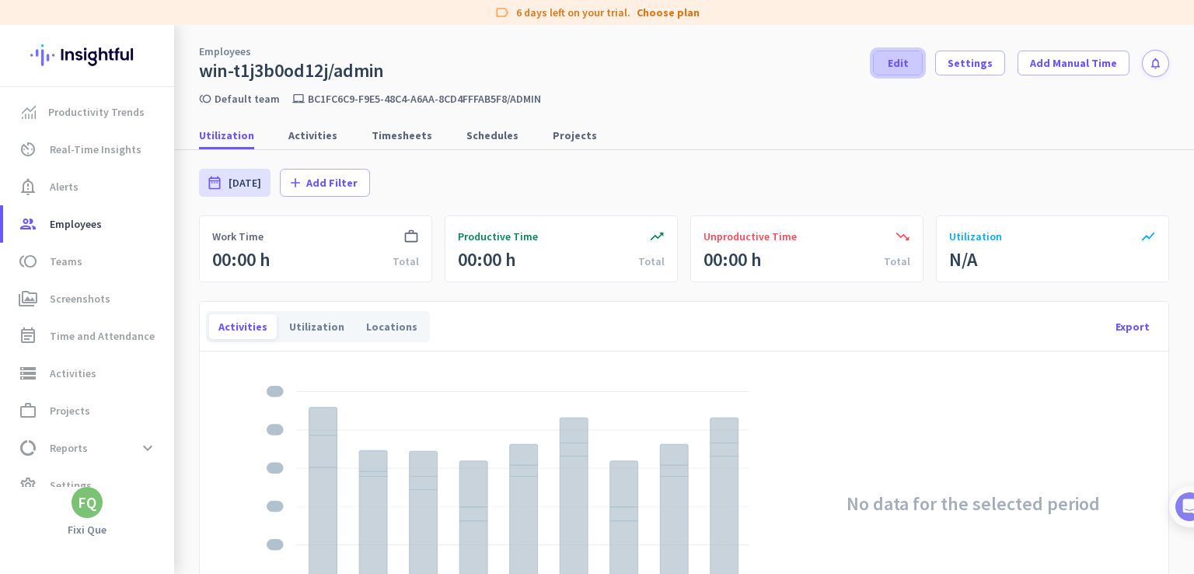
click at [906, 56] on span "Edit" at bounding box center [898, 63] width 21 height 16
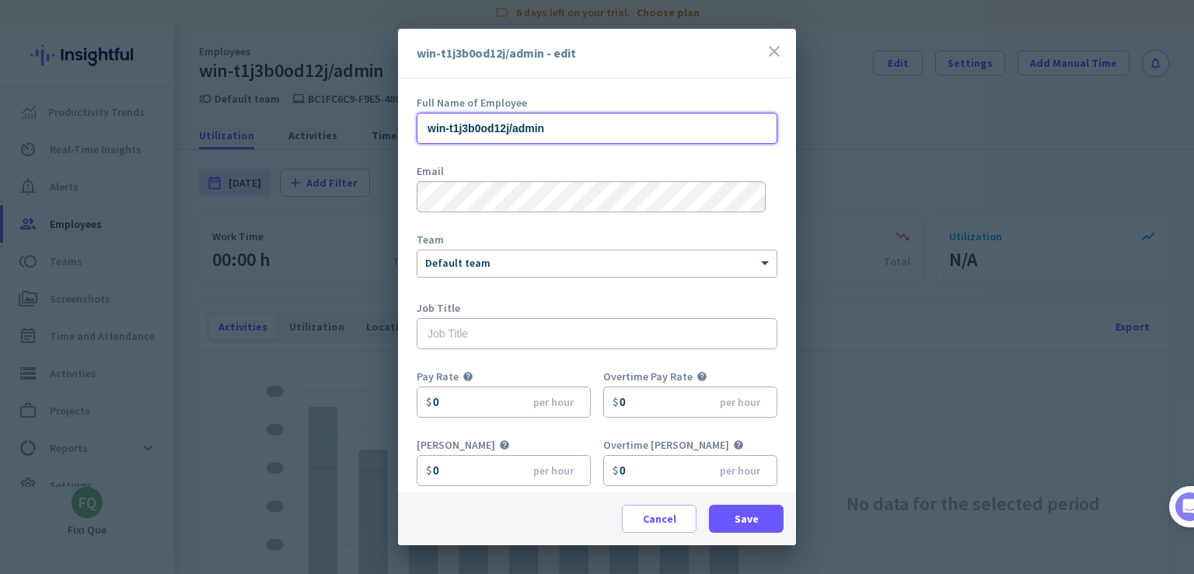
drag, startPoint x: 572, startPoint y: 123, endPoint x: 351, endPoint y: 118, distance: 221.6
click at [351, 118] on div "win-t1j3b0od12j/admin - edit close Full Name of Employee win-t1j3b0od12j/admin …" at bounding box center [597, 287] width 1194 height 574
type input "[PERSON_NAME]"
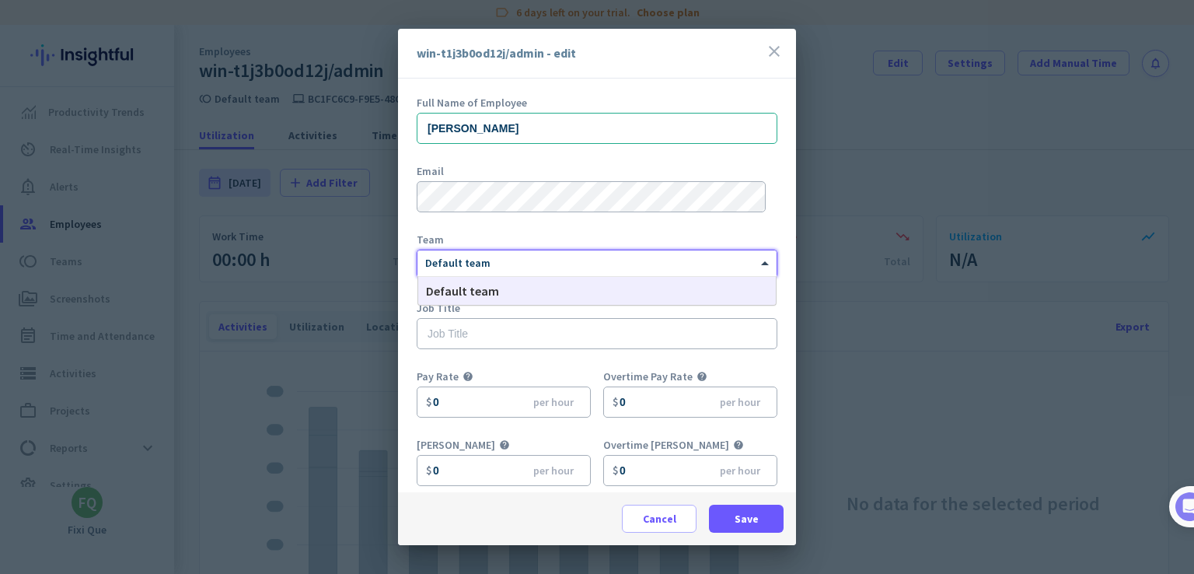
click at [504, 254] on div at bounding box center [596, 260] width 359 height 13
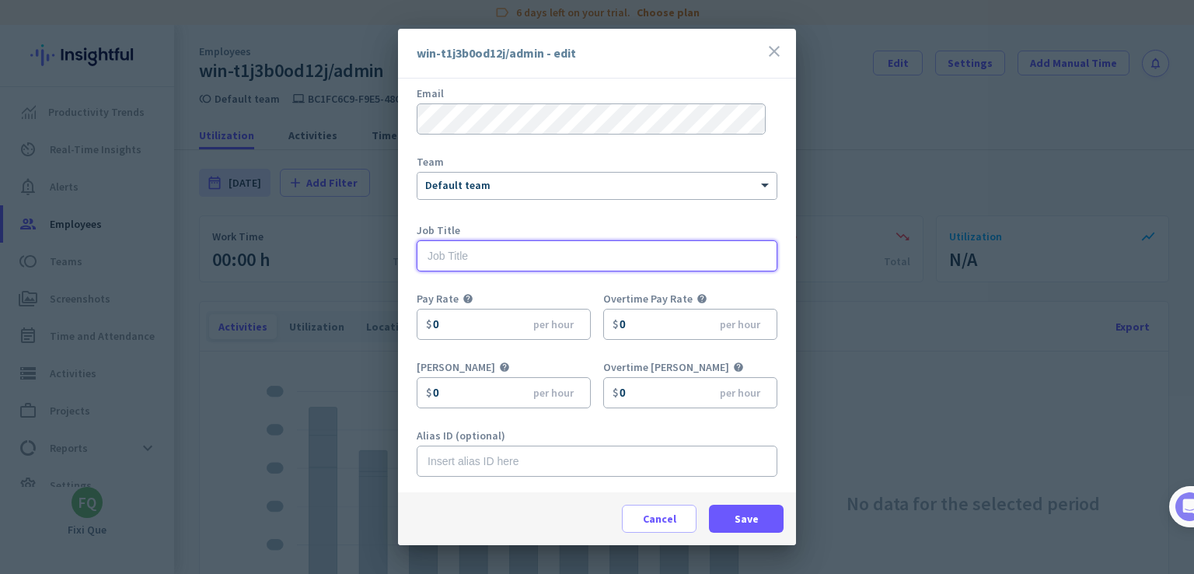
click at [511, 249] on input "text" at bounding box center [597, 255] width 361 height 31
type input "Ret"
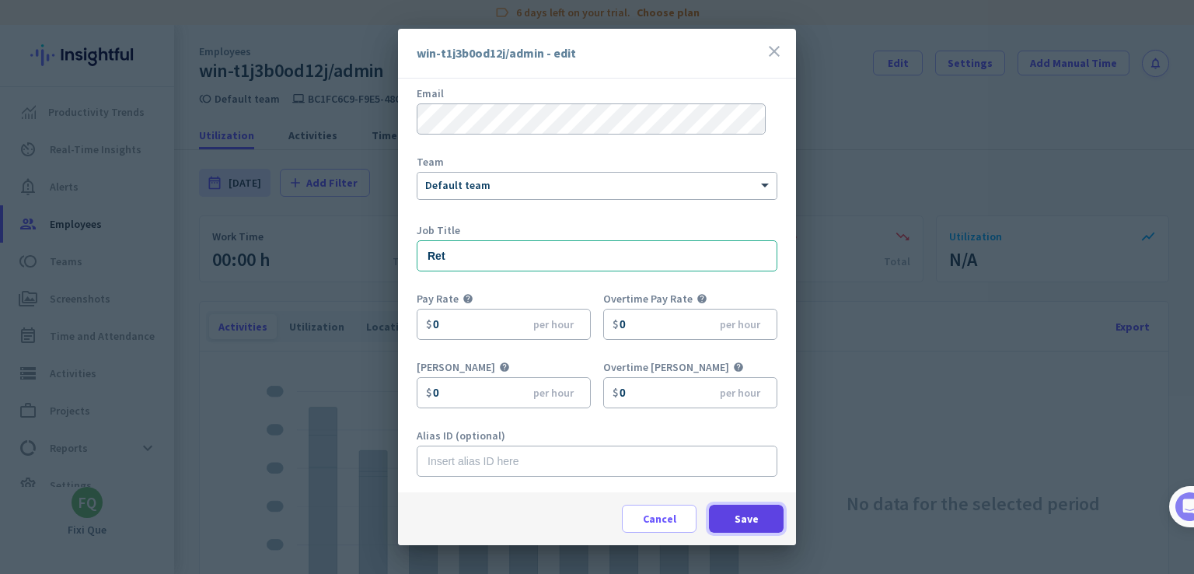
click at [741, 521] on span "Save" at bounding box center [746, 519] width 24 height 16
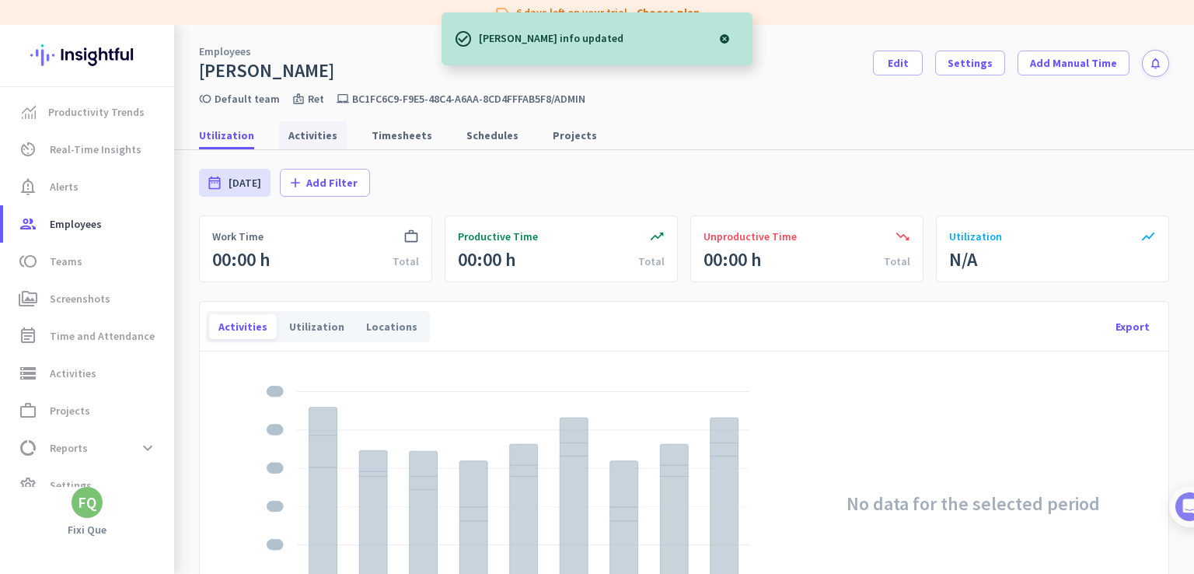
click at [323, 137] on span "Activities" at bounding box center [312, 135] width 49 height 16
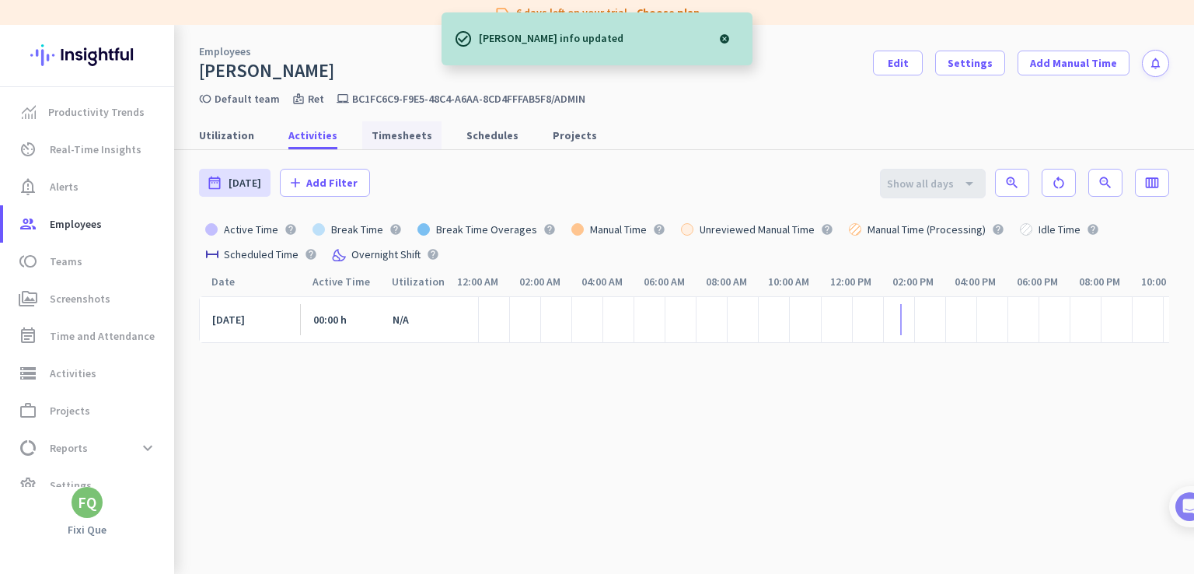
scroll to position [0, 68]
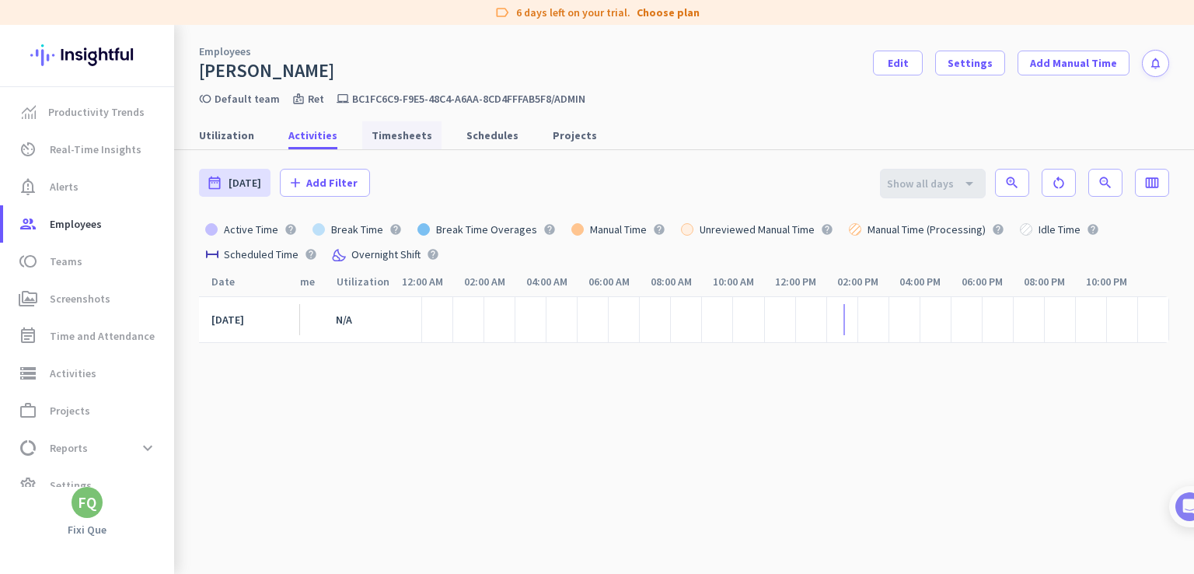
click at [387, 125] on span "Timesheets" at bounding box center [402, 135] width 61 height 28
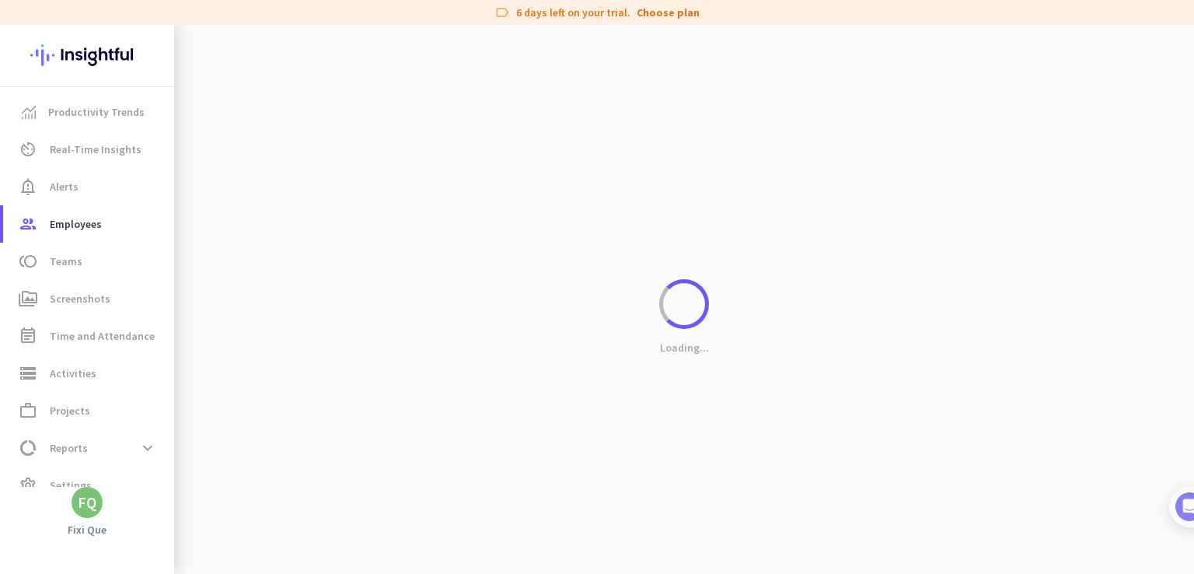
scroll to position [0, 56]
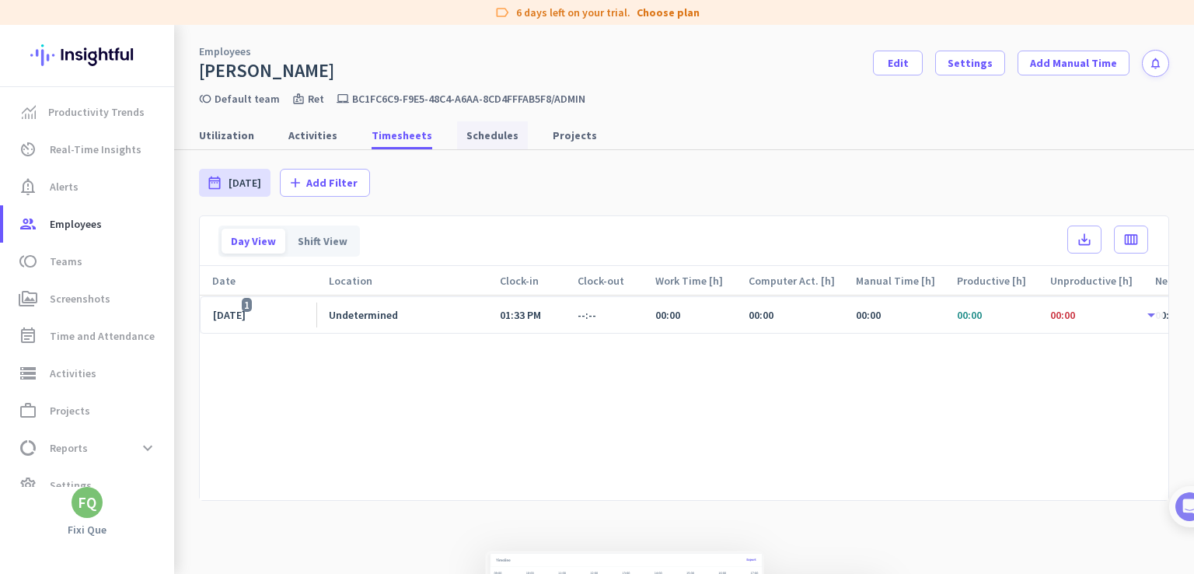
click at [466, 134] on span "Schedules" at bounding box center [492, 135] width 52 height 16
type input "[DATE] - [DATE]"
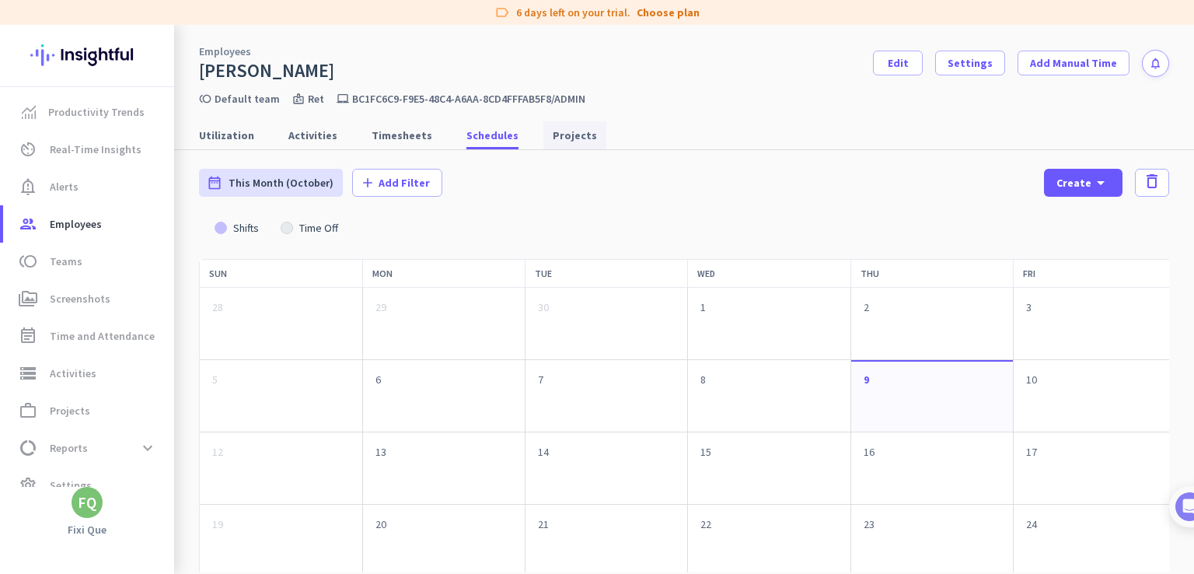
click at [553, 138] on span "Projects" at bounding box center [575, 135] width 44 height 16
type input "[DATE] - [DATE]"
